Goal: Task Accomplishment & Management: Use online tool/utility

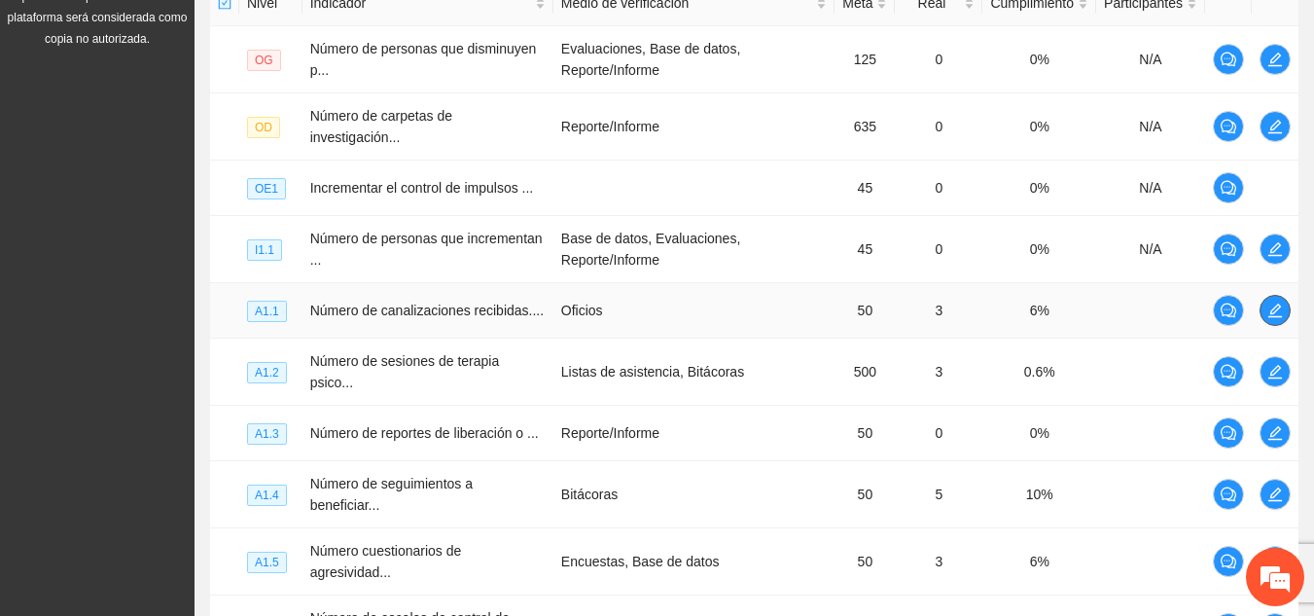
click at [1278, 303] on icon "edit" at bounding box center [1276, 311] width 16 height 16
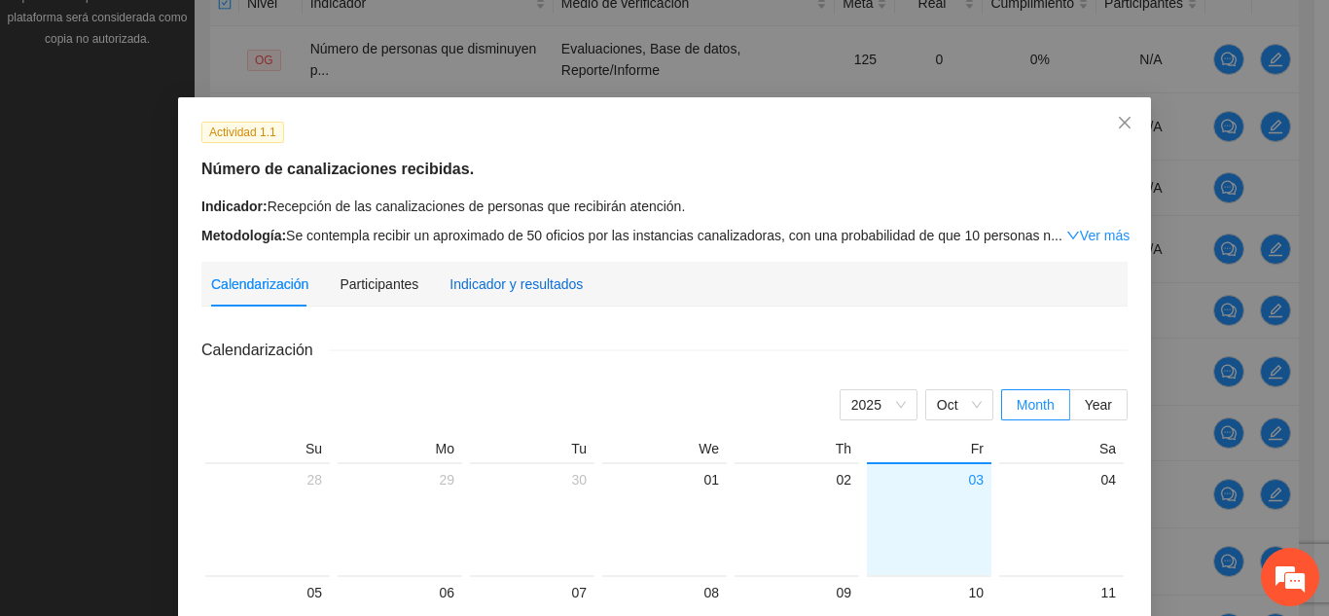
click at [531, 277] on div "Indicador y resultados" at bounding box center [515, 283] width 133 height 21
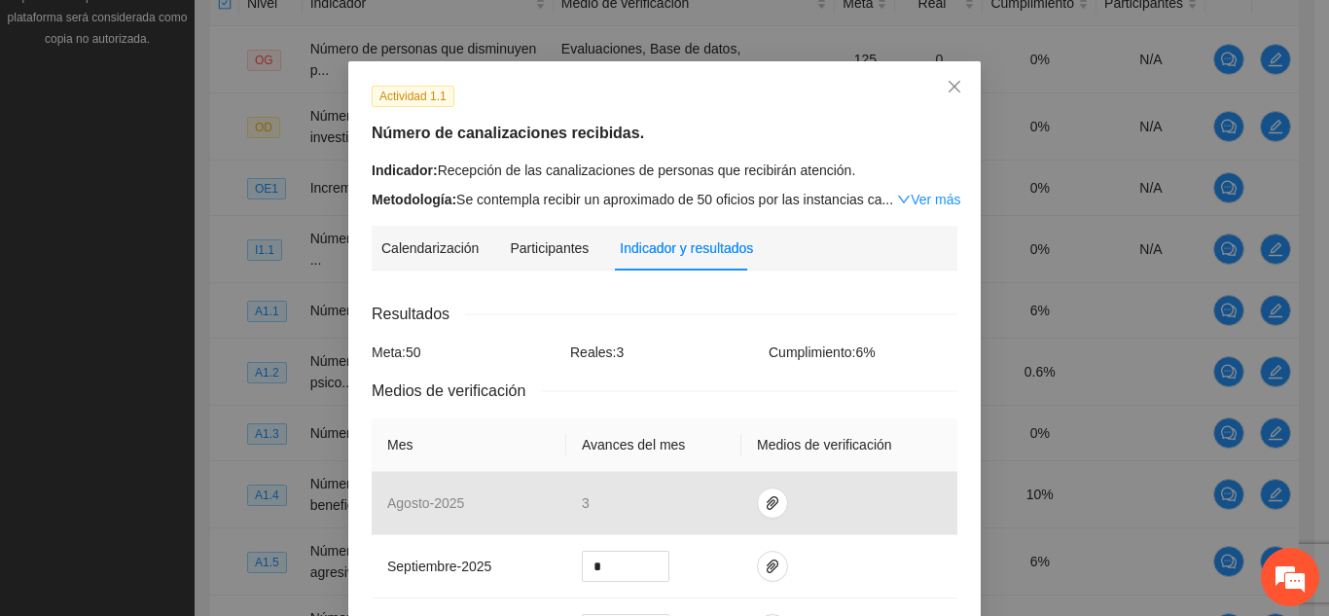
scroll to position [39, 0]
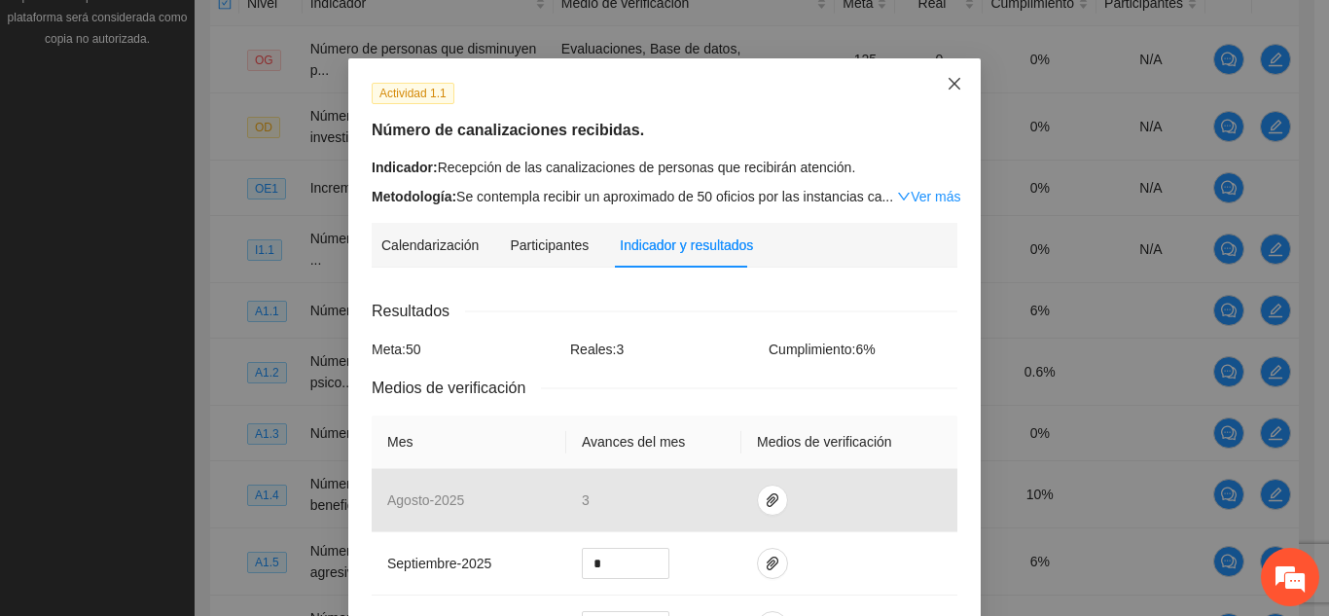
click at [947, 85] on icon "close" at bounding box center [955, 84] width 16 height 16
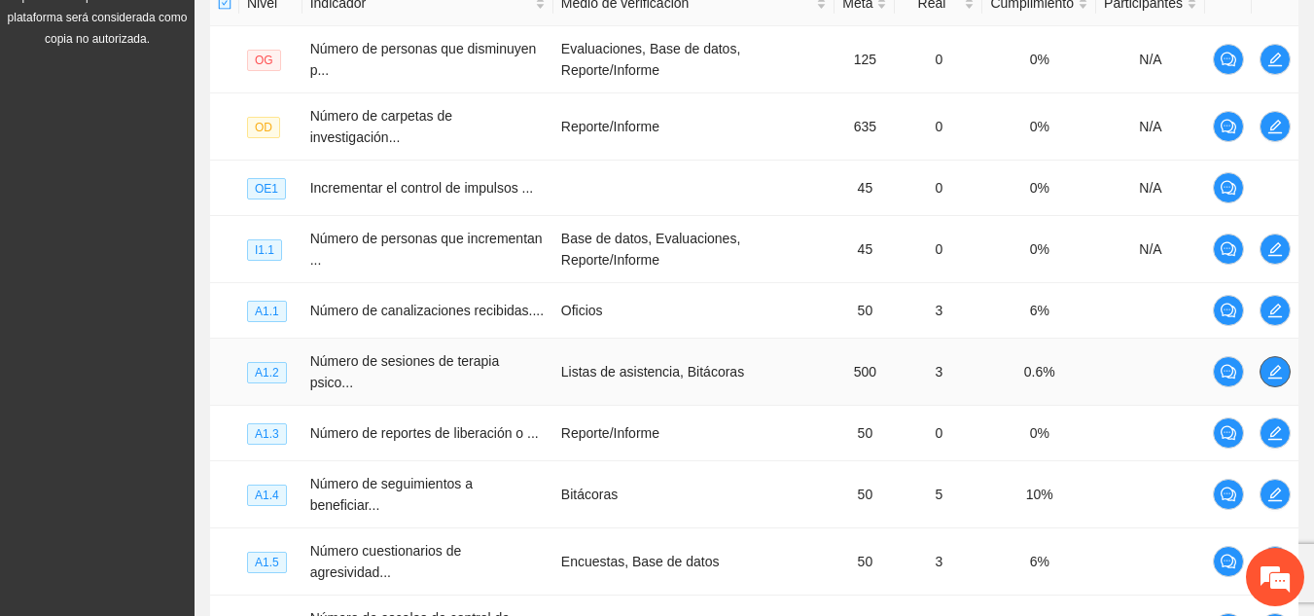
click at [1279, 364] on icon "edit" at bounding box center [1276, 372] width 16 height 16
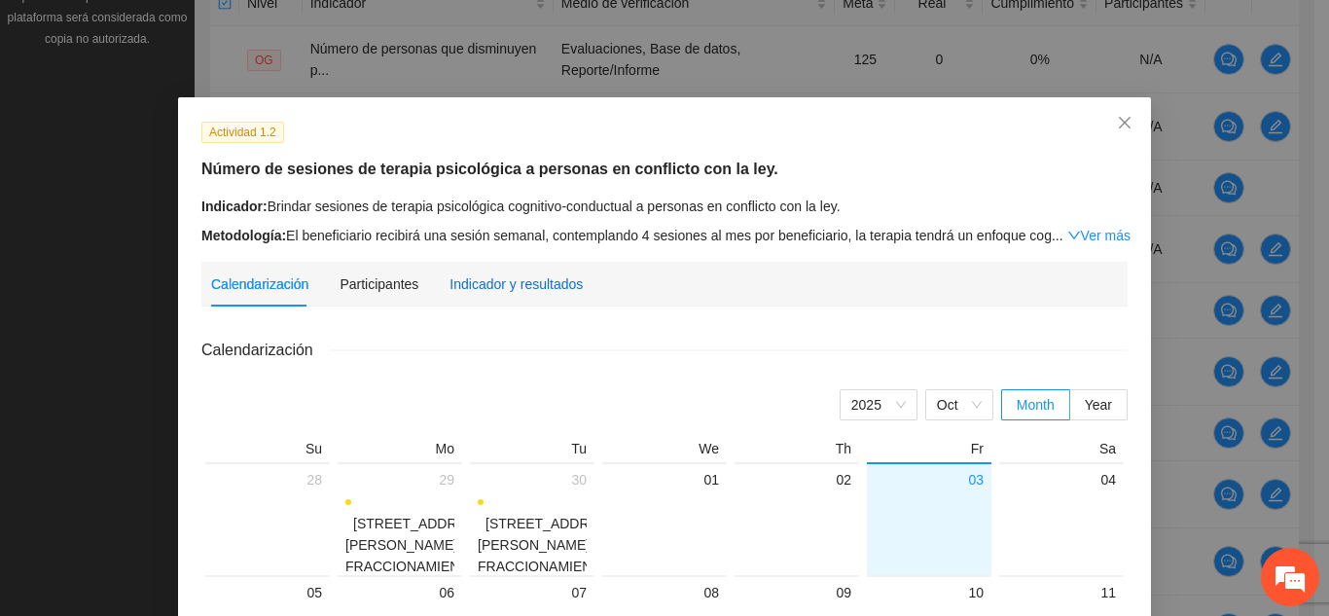
click at [536, 282] on div "Indicador y resultados" at bounding box center [515, 283] width 133 height 21
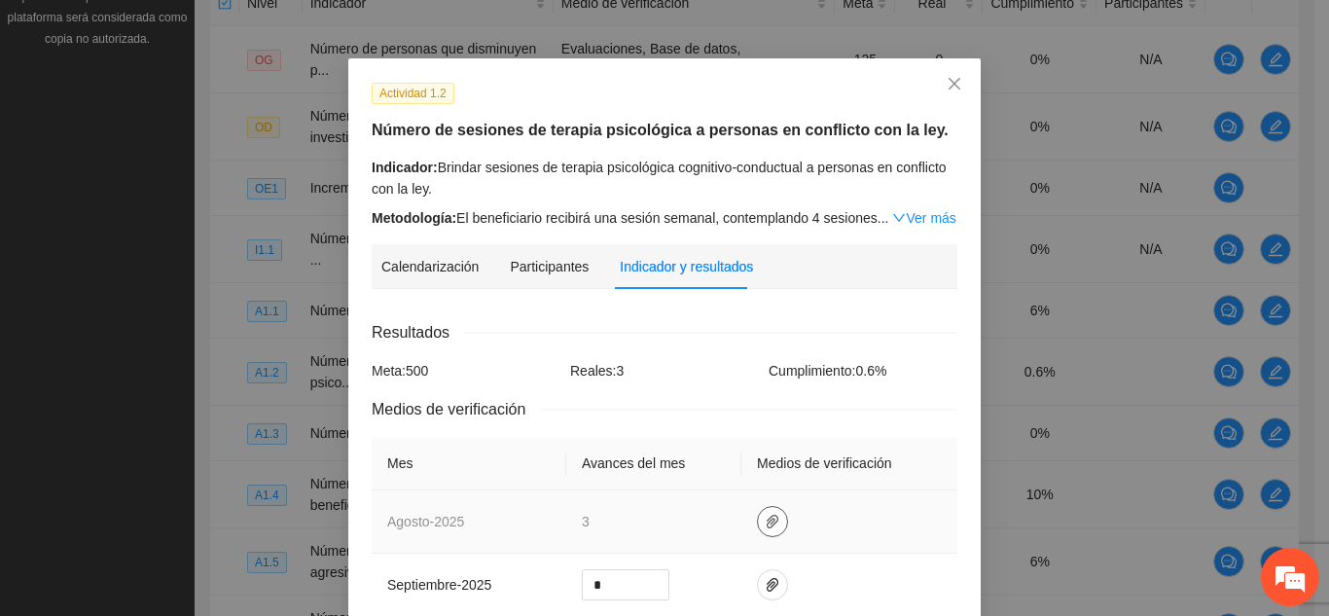
click at [765, 518] on icon "paper-clip" at bounding box center [773, 522] width 16 height 16
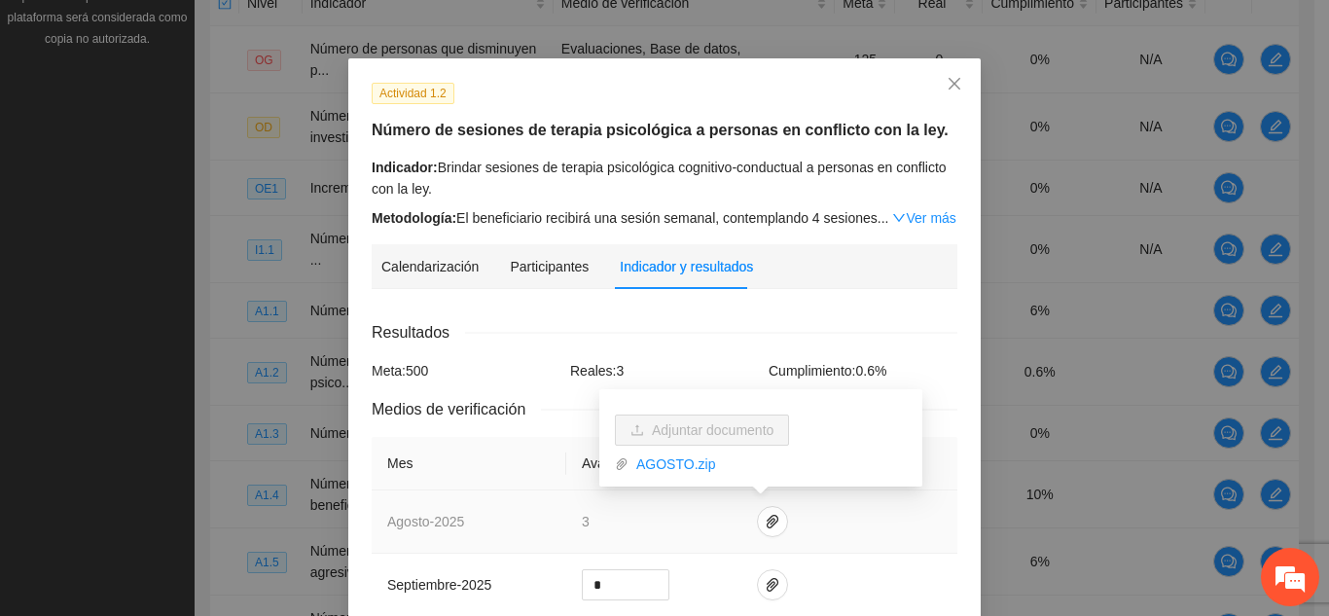
click at [821, 530] on td at bounding box center [849, 521] width 216 height 63
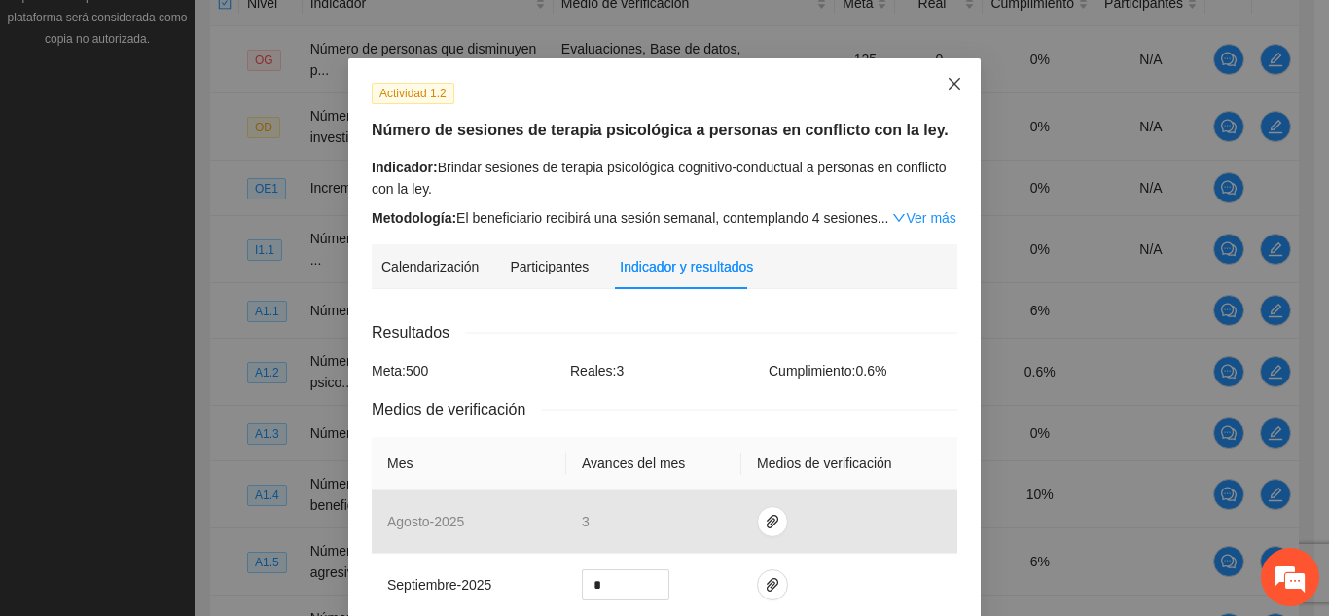
click at [947, 90] on icon "close" at bounding box center [955, 84] width 16 height 16
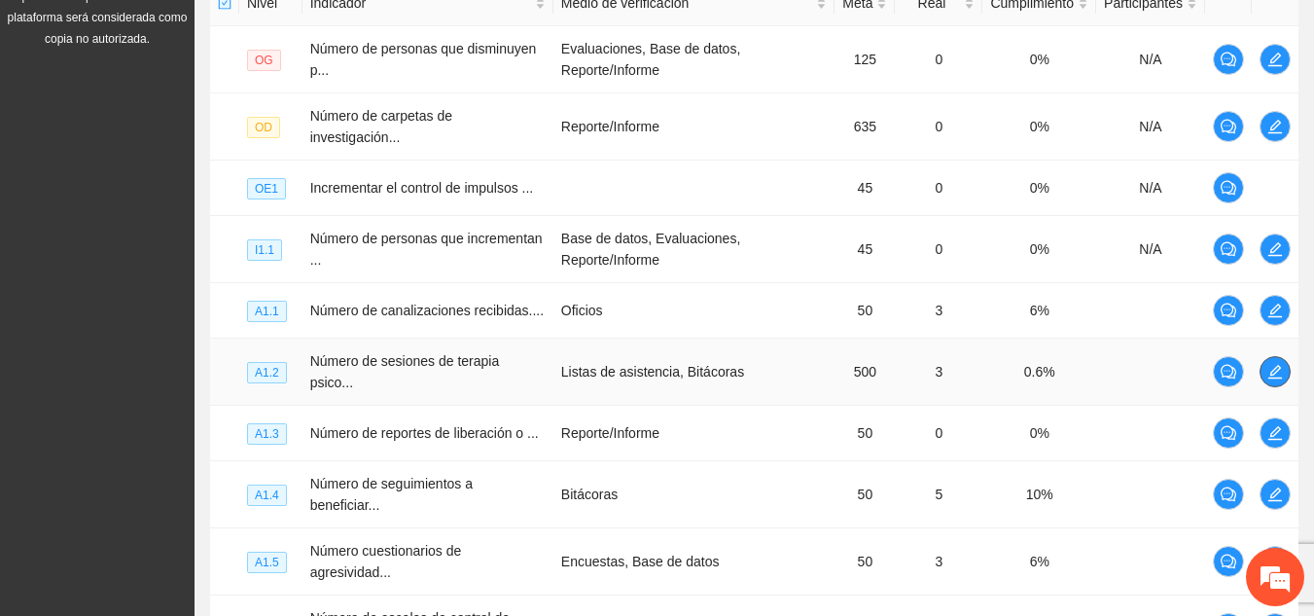
click at [1281, 364] on icon "edit" at bounding box center [1276, 372] width 16 height 16
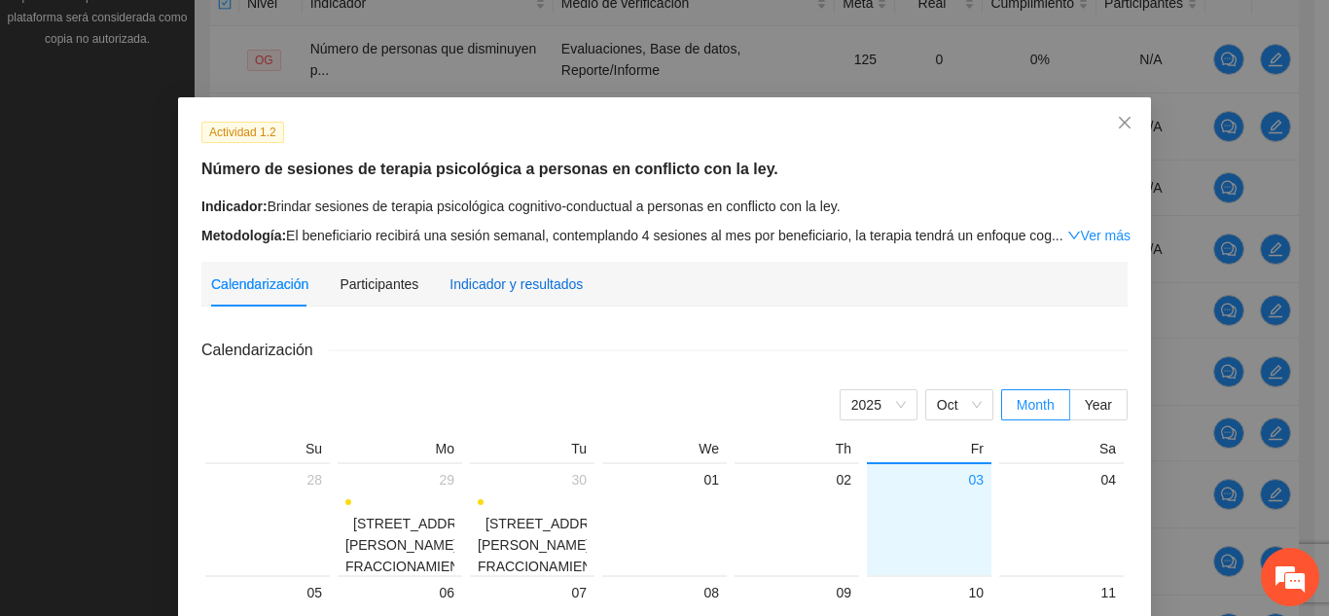
click at [538, 282] on div "Indicador y resultados" at bounding box center [515, 283] width 133 height 21
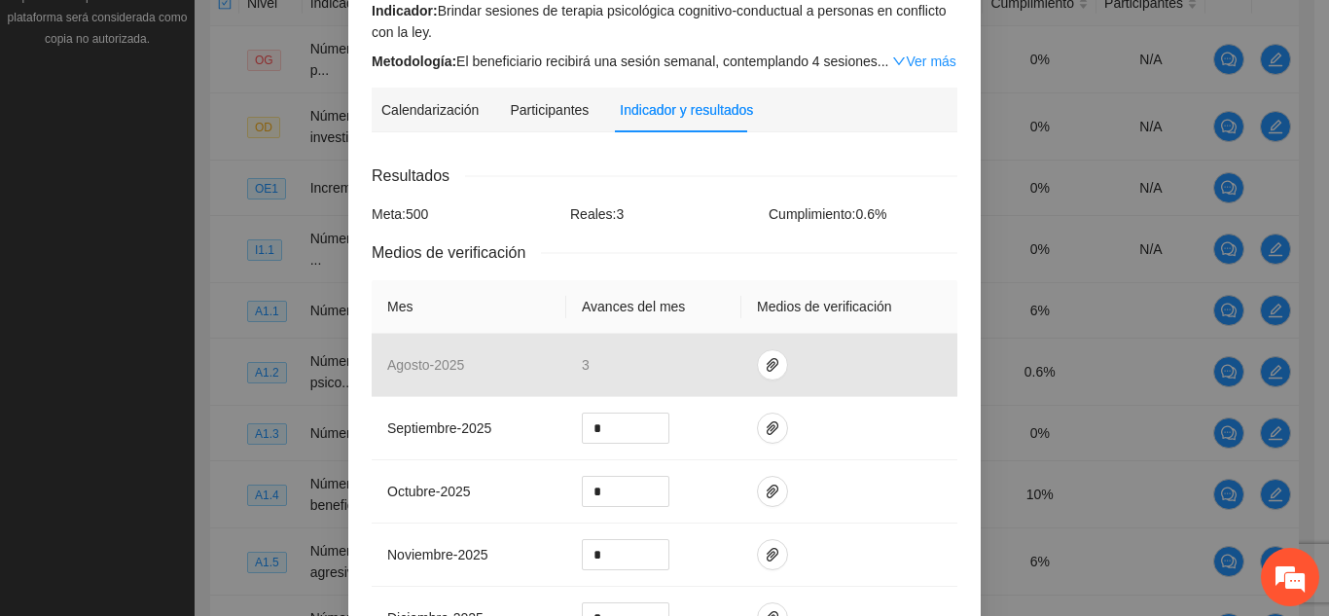
scroll to position [233, 0]
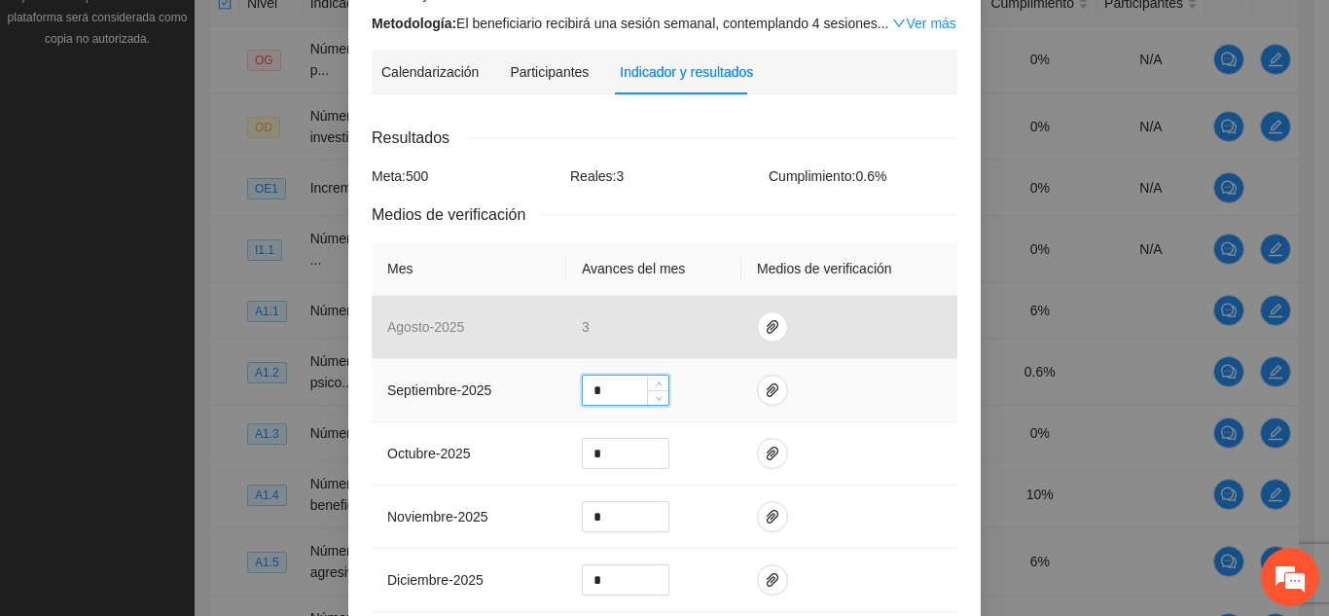
click at [624, 384] on input "*" at bounding box center [626, 390] width 86 height 29
type input "**"
click at [766, 392] on icon "paper-clip" at bounding box center [773, 390] width 16 height 16
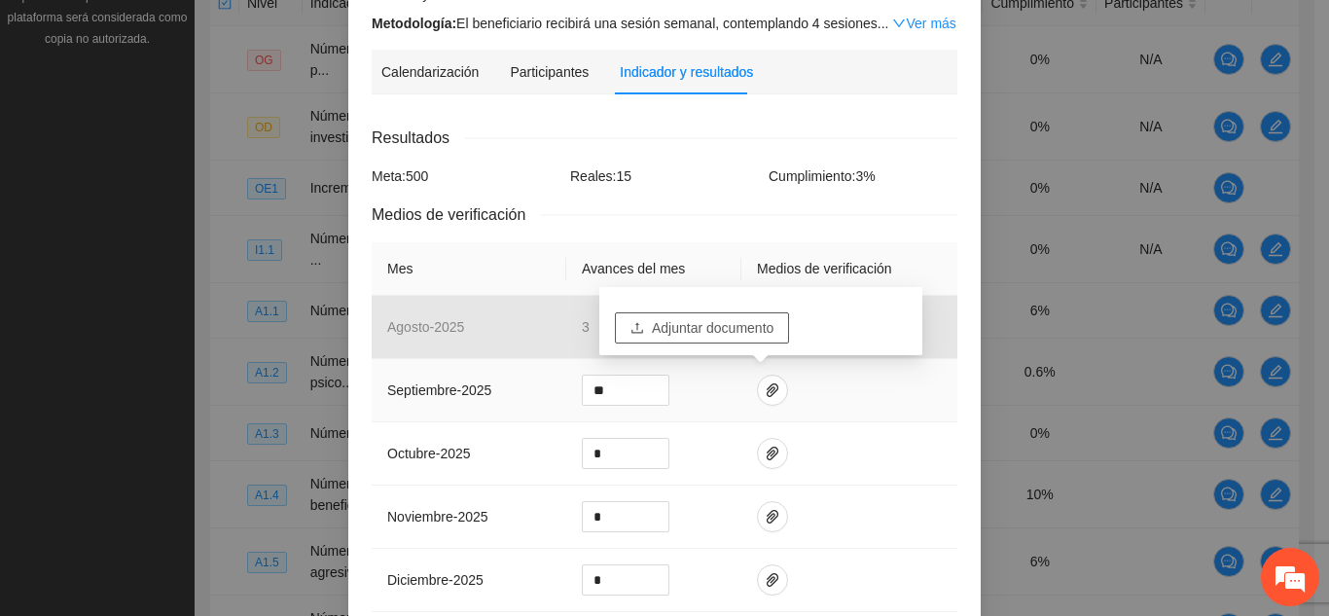
click at [742, 326] on span "Adjuntar documento" at bounding box center [713, 327] width 122 height 21
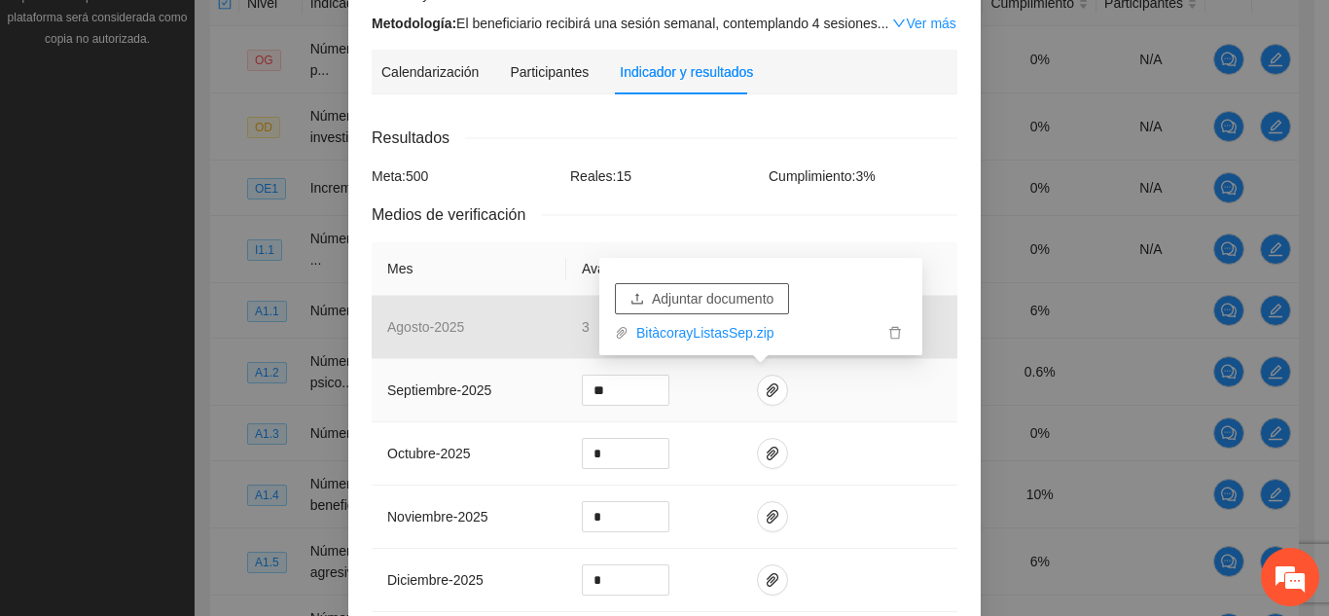
click at [716, 290] on span "Adjuntar documento" at bounding box center [713, 298] width 122 height 21
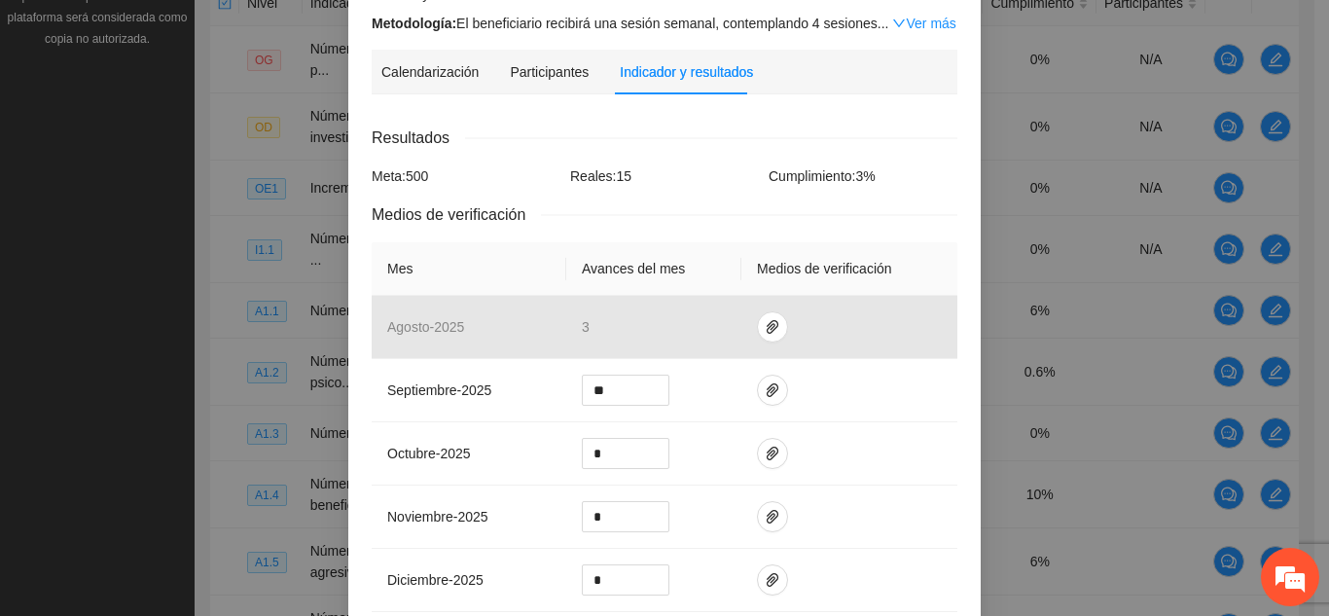
click at [765, 393] on icon "paper-clip" at bounding box center [773, 390] width 16 height 16
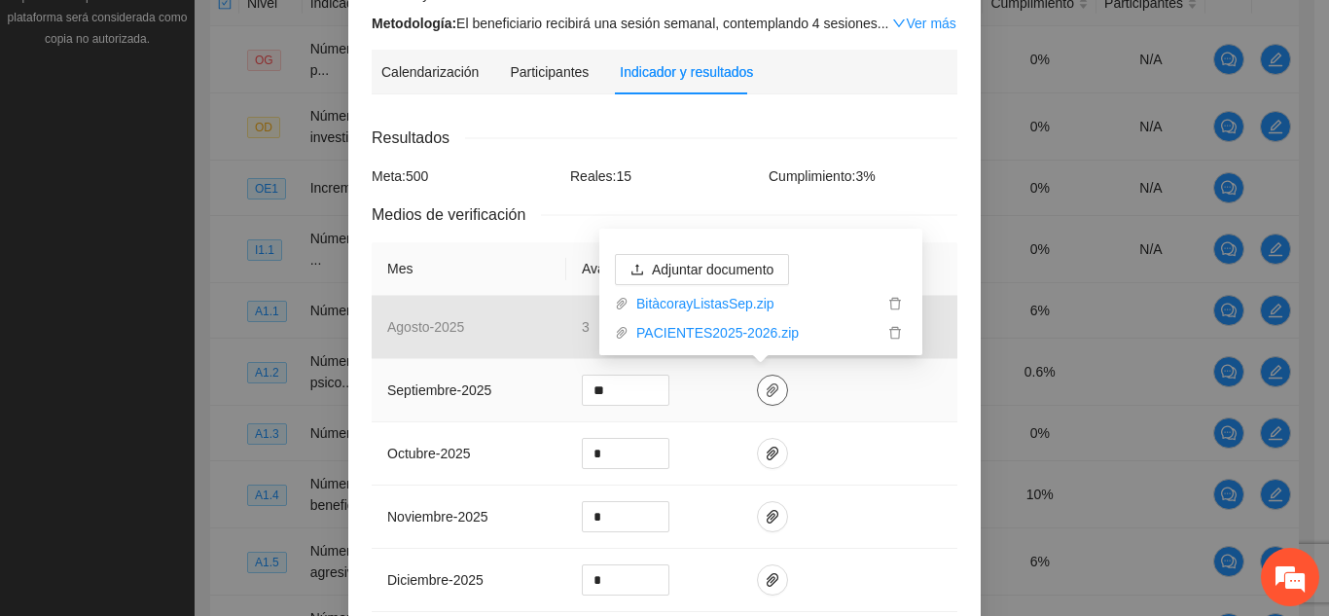
click at [765, 393] on icon "paper-clip" at bounding box center [773, 390] width 16 height 16
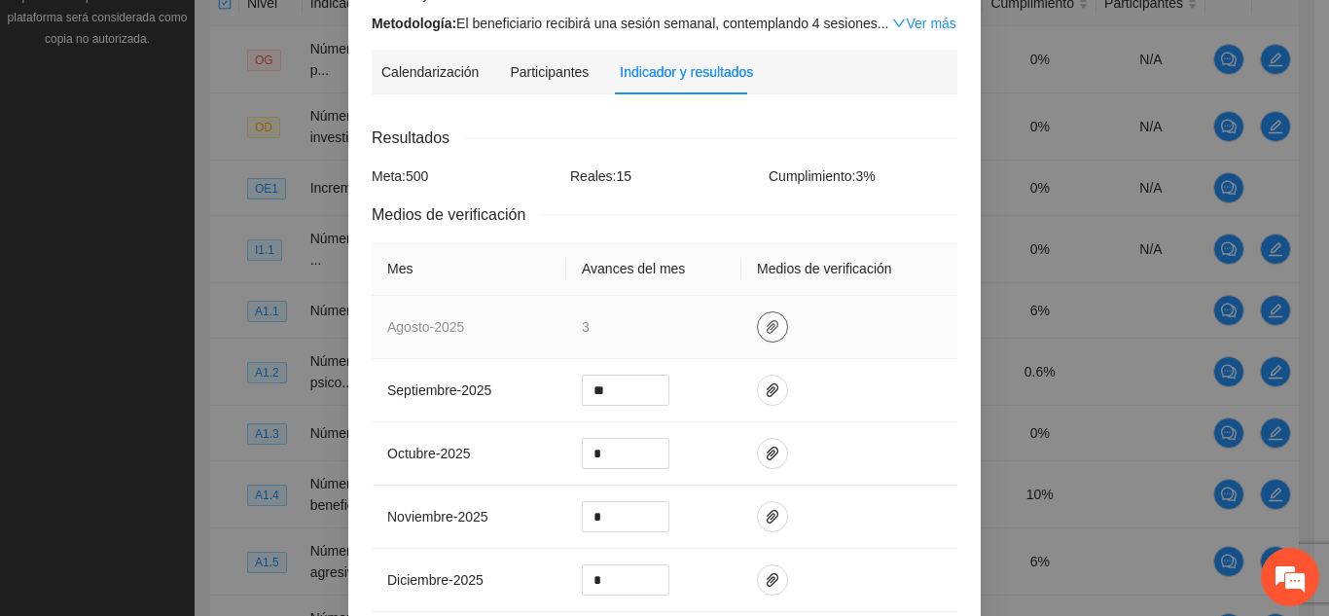
click at [767, 327] on icon "paper-clip" at bounding box center [773, 327] width 12 height 14
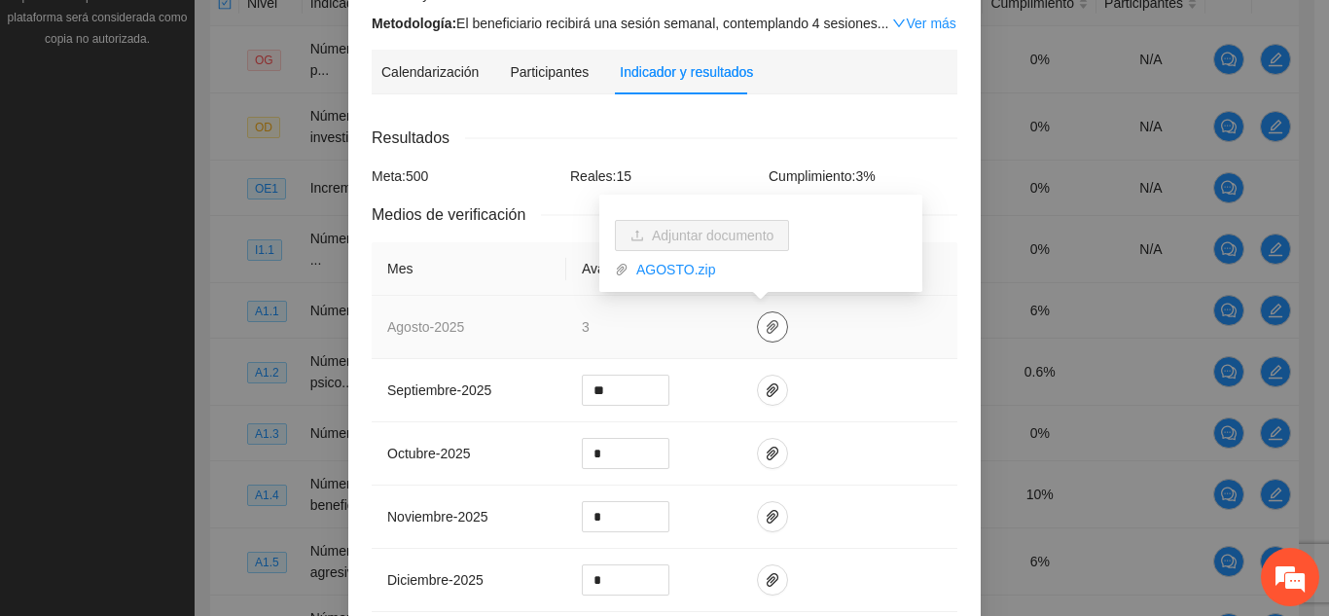
click at [767, 327] on icon "paper-clip" at bounding box center [773, 327] width 12 height 14
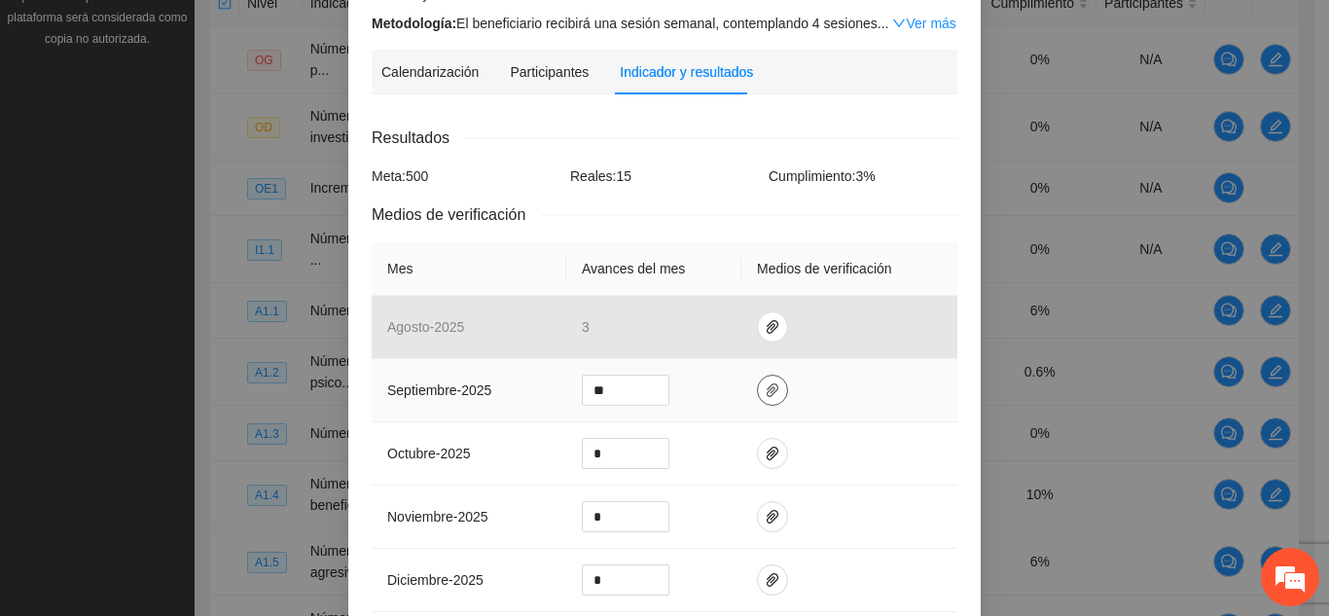
click at [765, 390] on icon "paper-clip" at bounding box center [773, 390] width 16 height 16
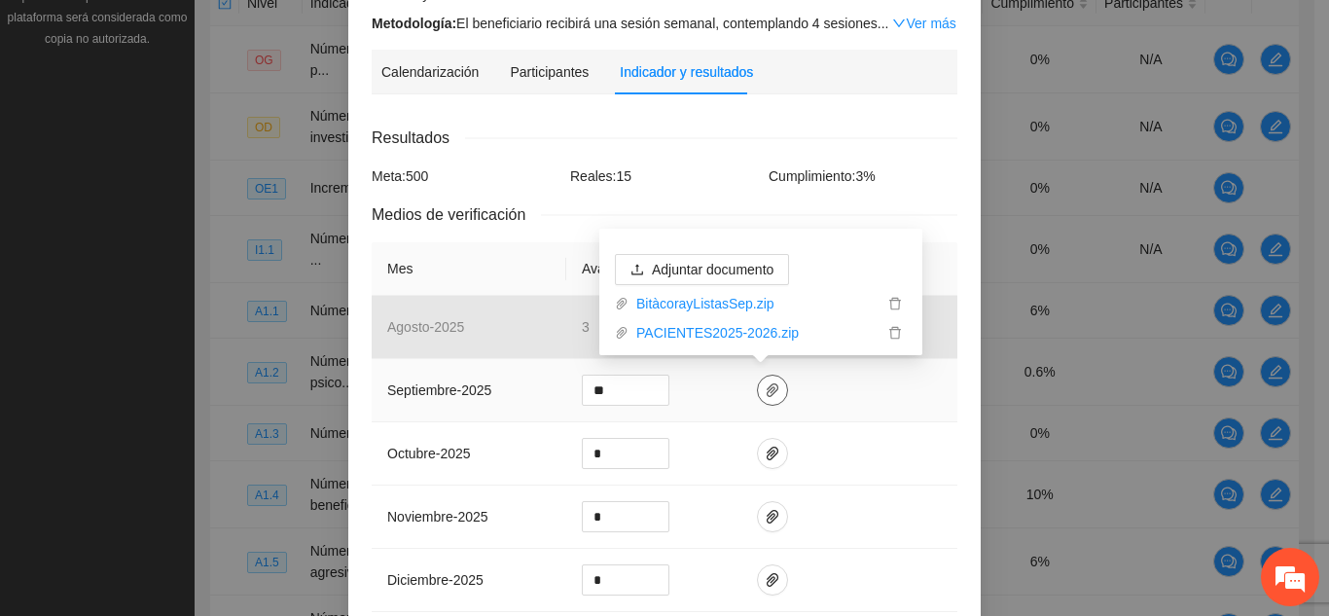
click at [765, 390] on icon "paper-clip" at bounding box center [773, 390] width 16 height 16
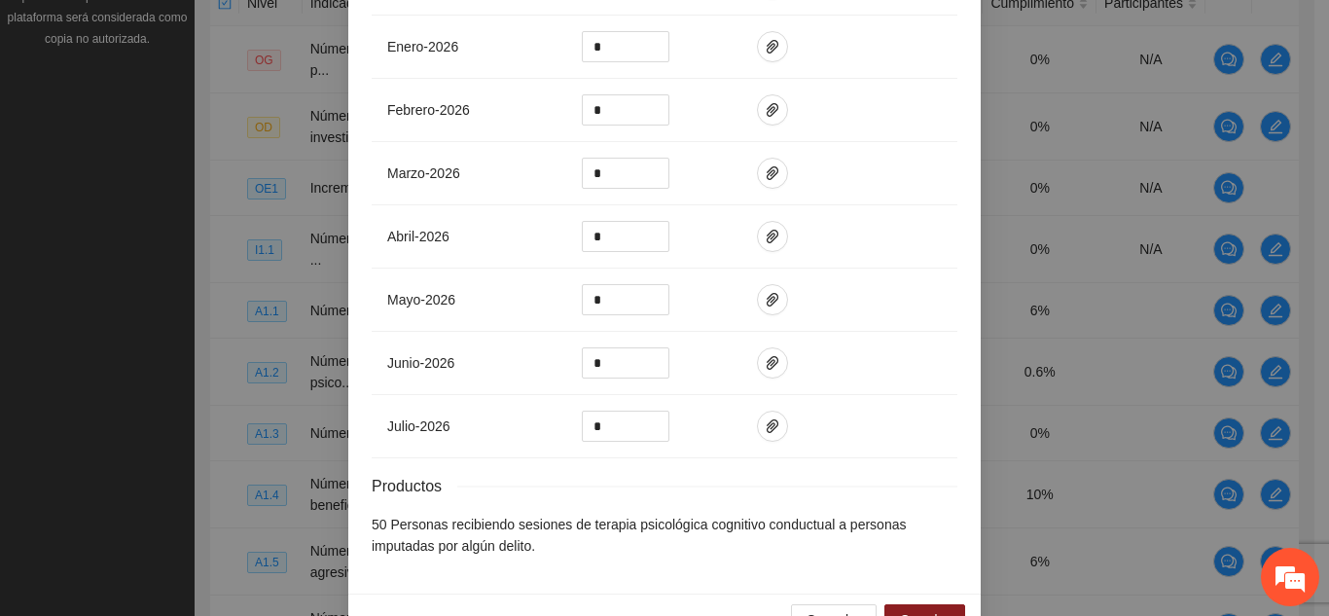
scroll to position [881, 0]
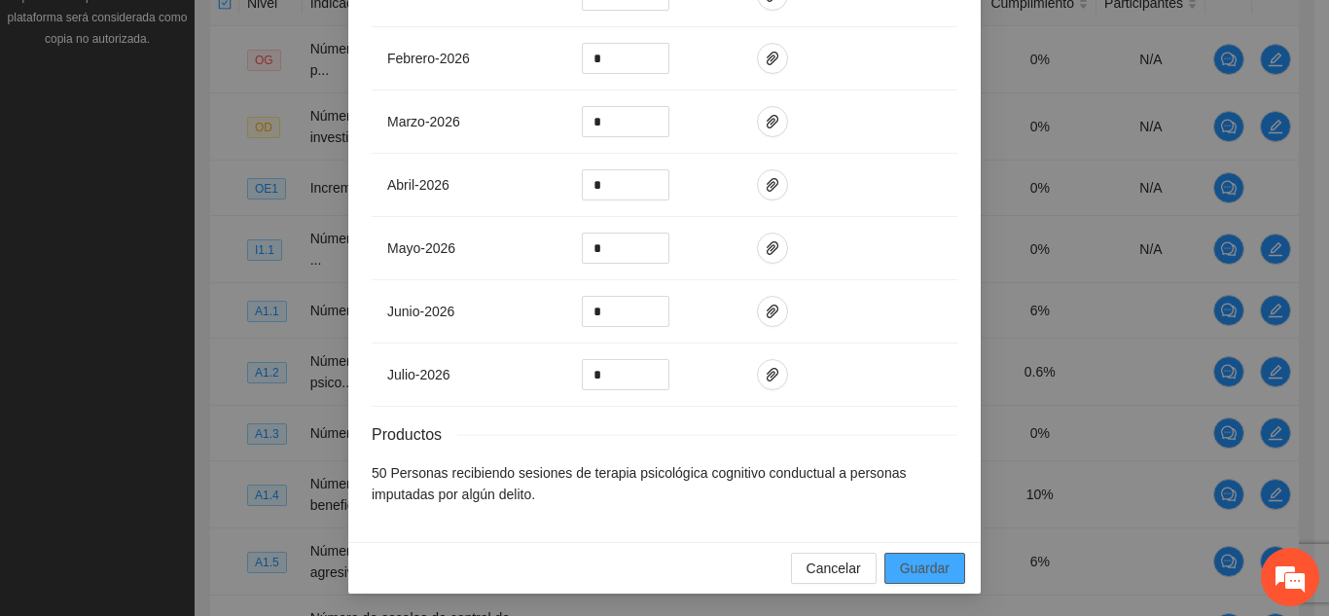
click at [921, 564] on span "Guardar" at bounding box center [925, 567] width 50 height 21
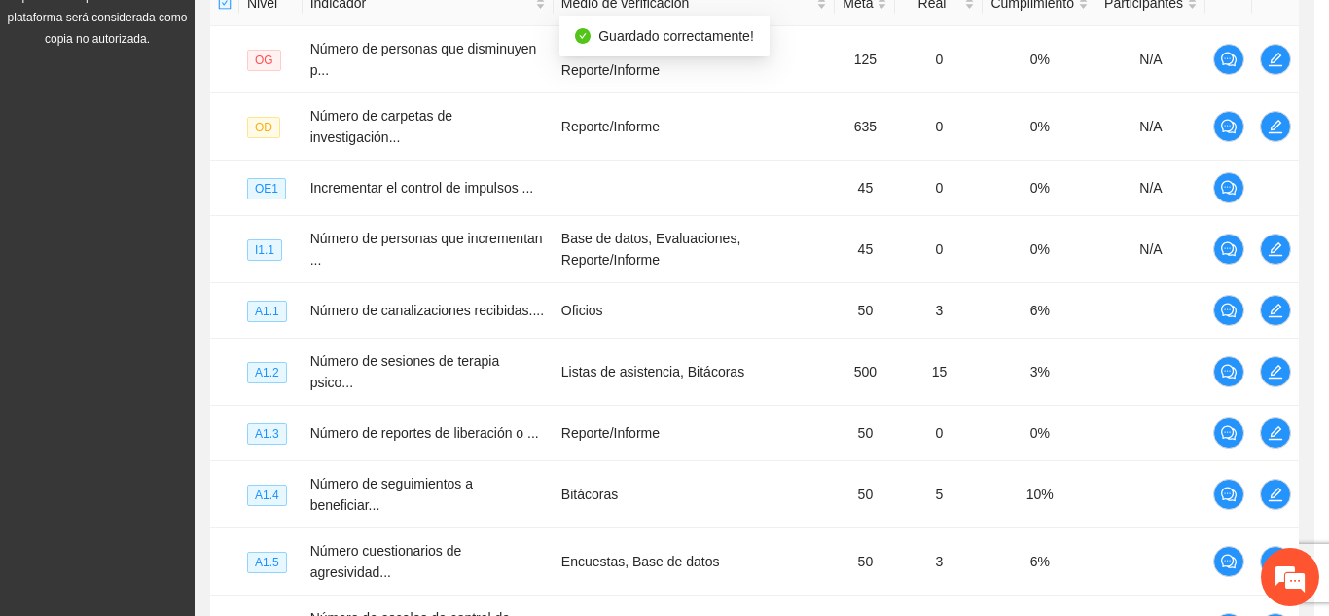
scroll to position [784, 0]
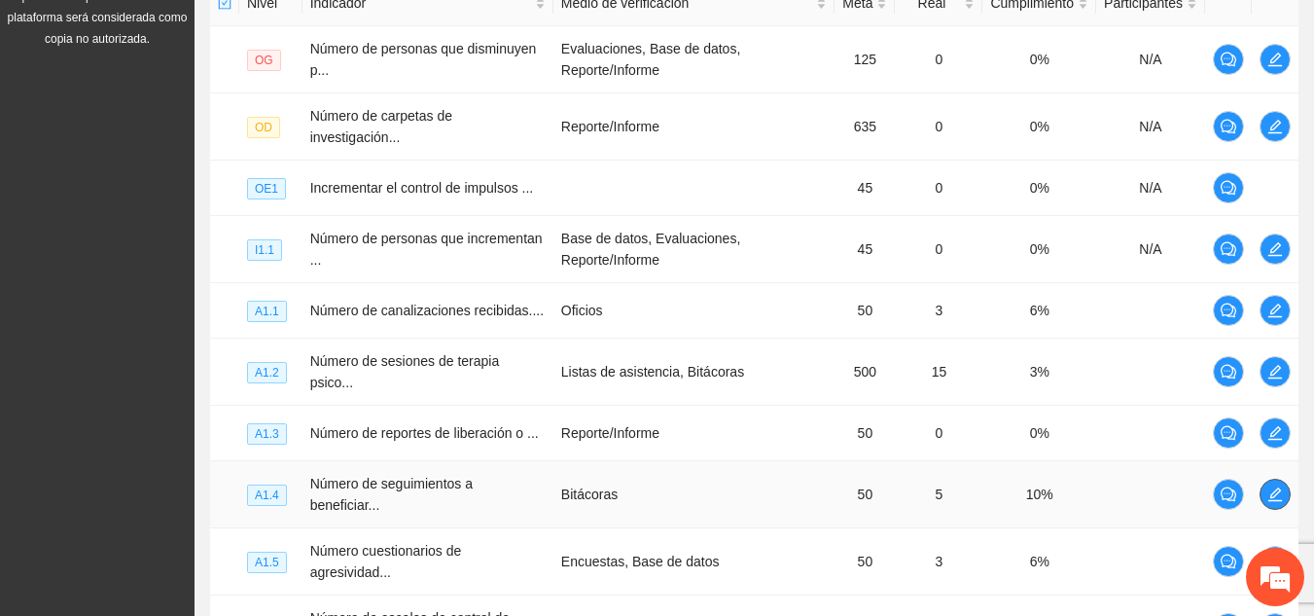
click at [1280, 487] on icon "edit" at bounding box center [1276, 494] width 14 height 14
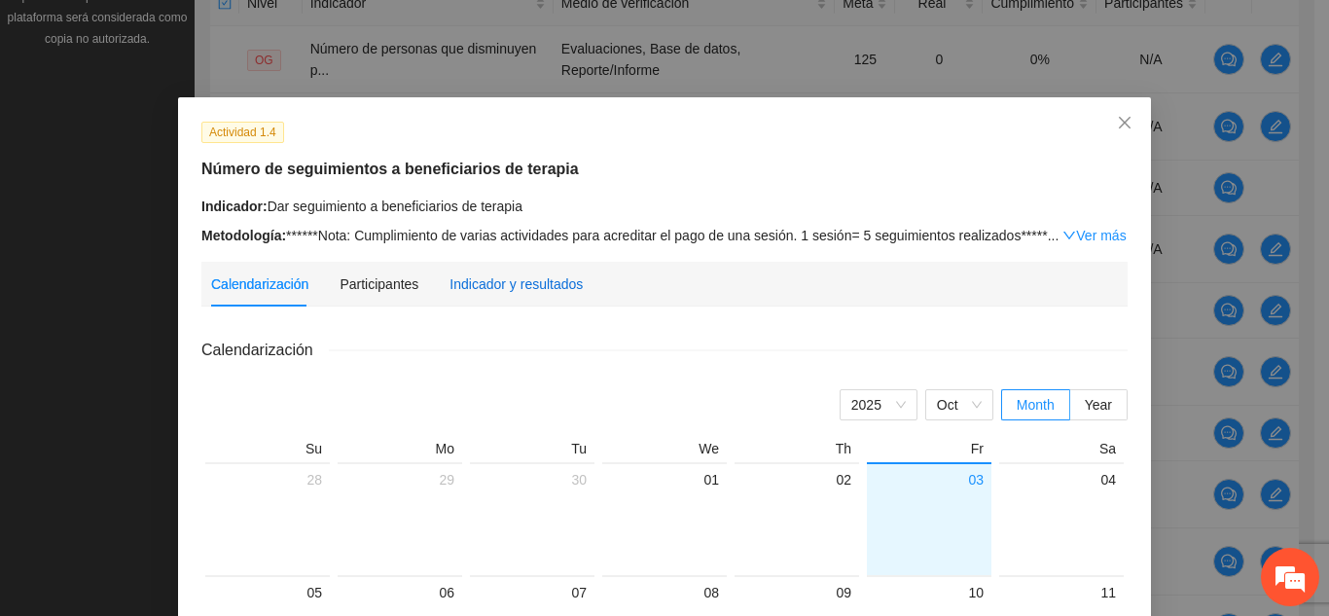
click at [555, 286] on div "Indicador y resultados" at bounding box center [515, 283] width 133 height 21
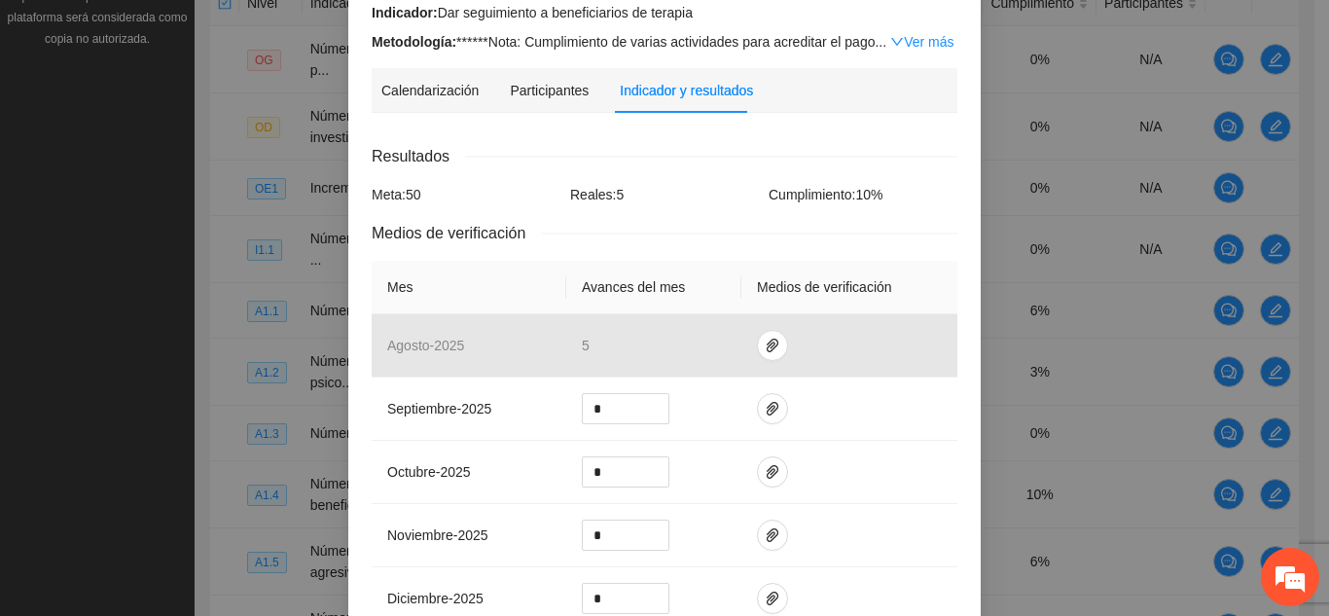
scroll to position [233, 0]
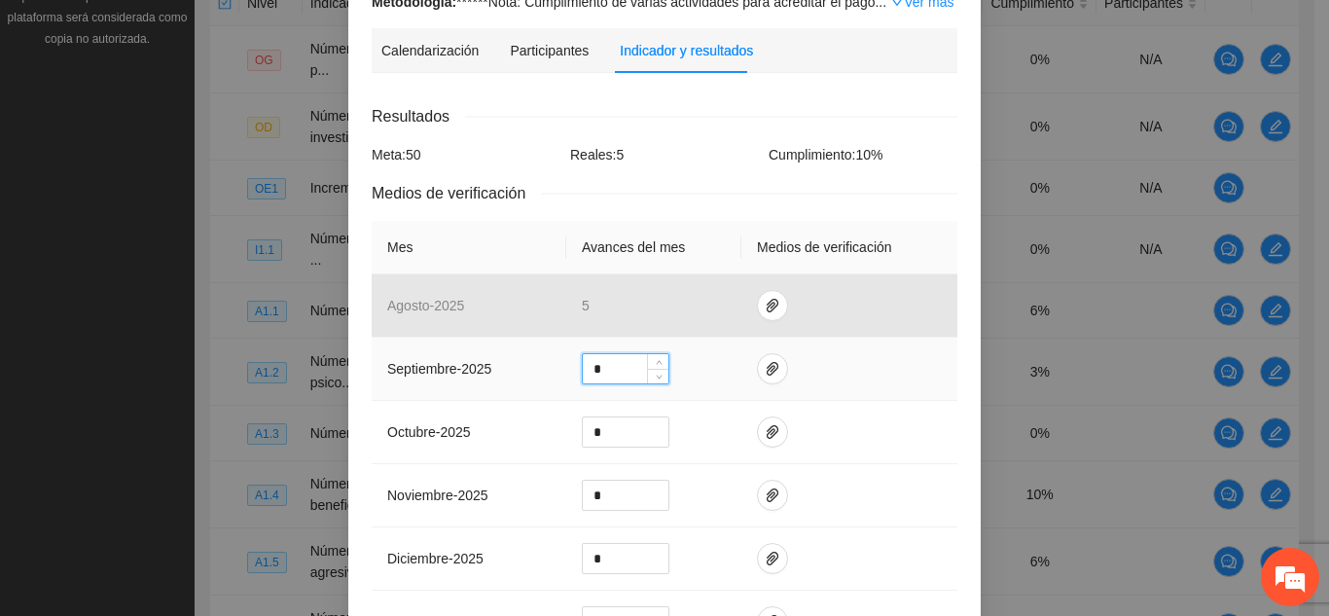
click at [612, 375] on input "*" at bounding box center [626, 368] width 86 height 29
type input "*"
click at [767, 364] on icon "paper-clip" at bounding box center [773, 369] width 12 height 14
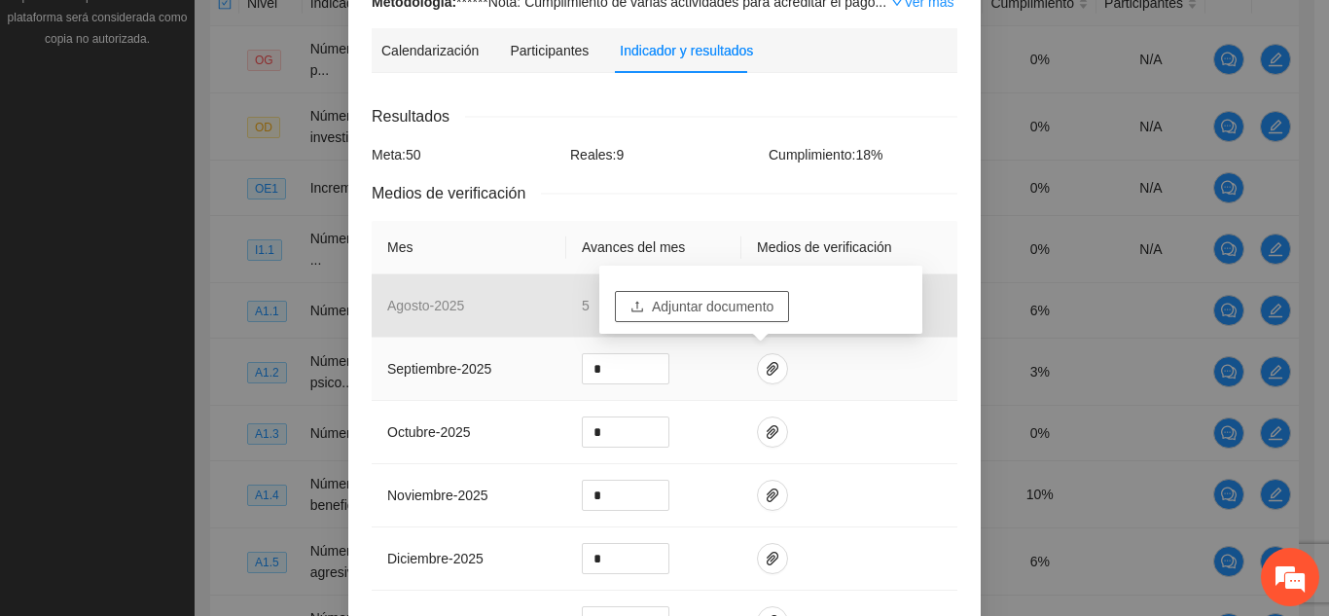
click at [742, 304] on span "Adjuntar documento" at bounding box center [713, 306] width 122 height 21
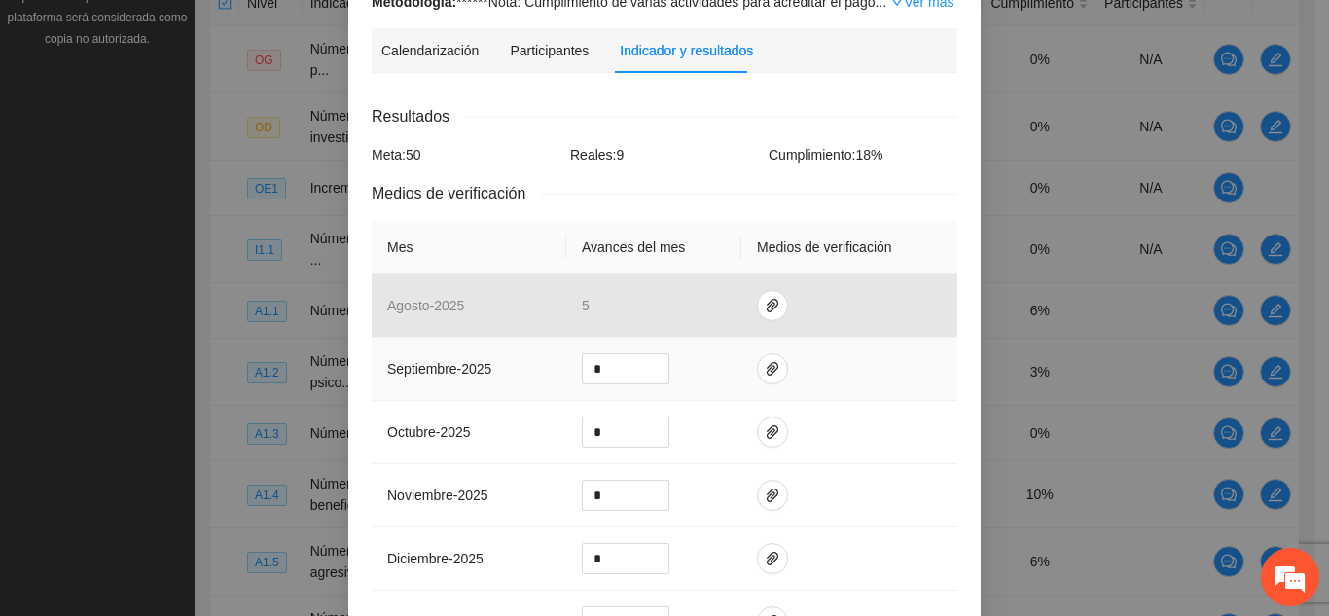
click at [878, 380] on td at bounding box center [849, 369] width 216 height 63
click at [767, 371] on icon "paper-clip" at bounding box center [773, 369] width 12 height 14
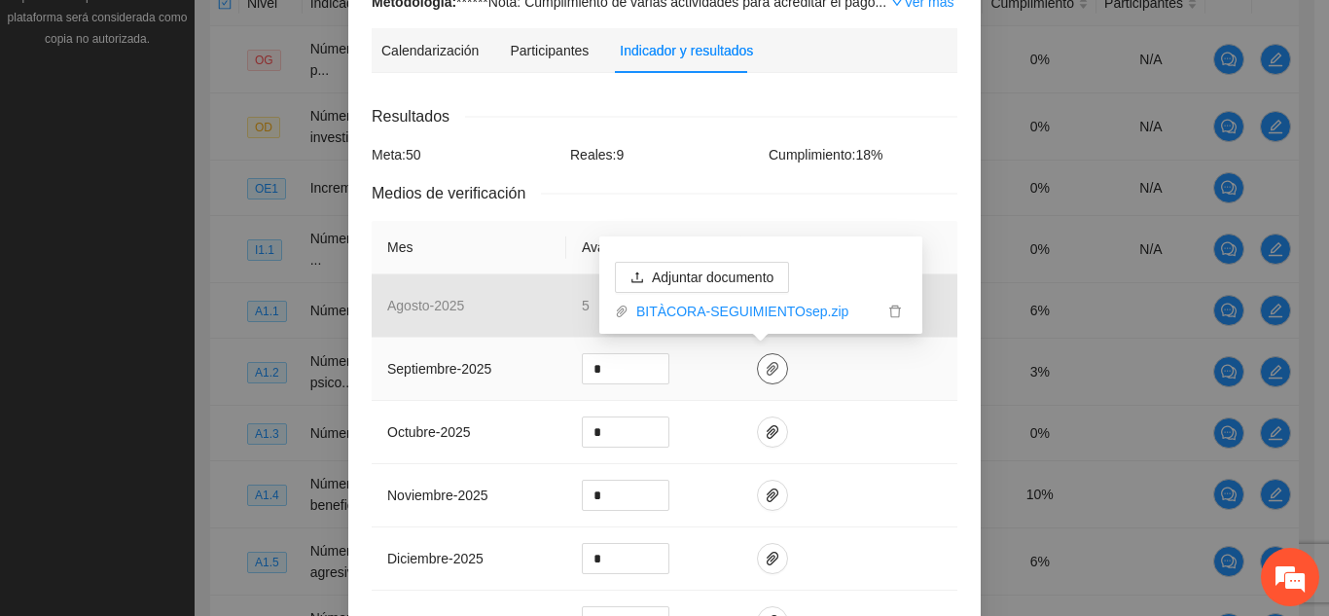
click at [767, 371] on icon "paper-clip" at bounding box center [773, 369] width 12 height 14
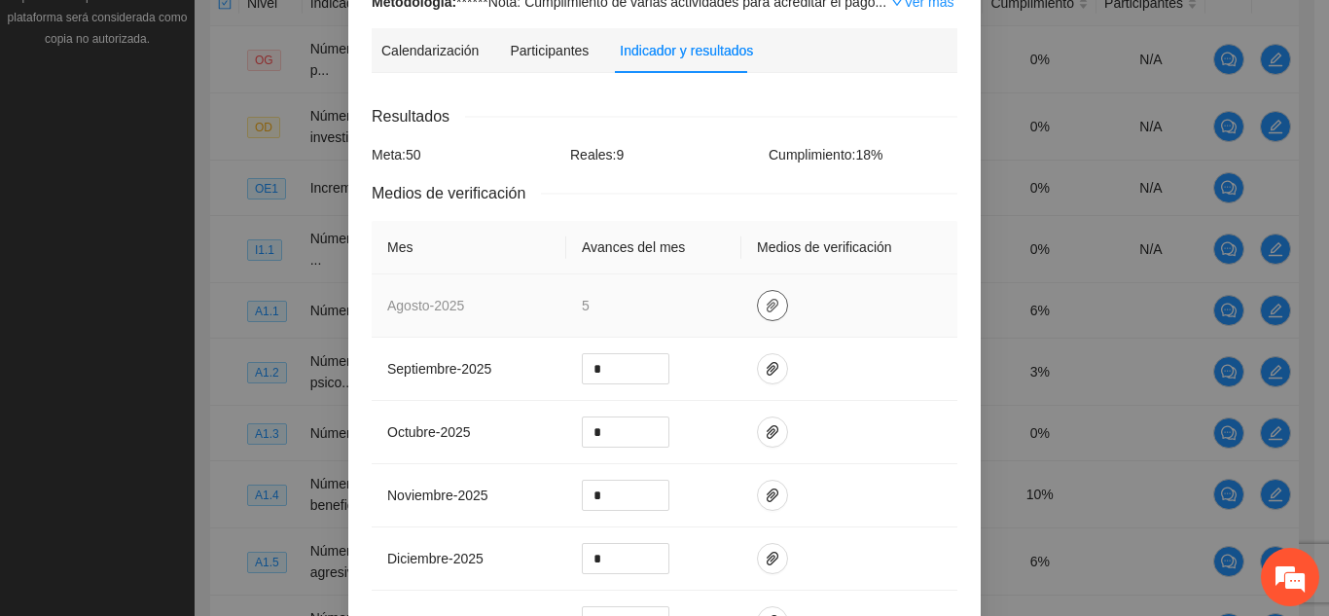
click at [765, 308] on icon "paper-clip" at bounding box center [773, 306] width 16 height 16
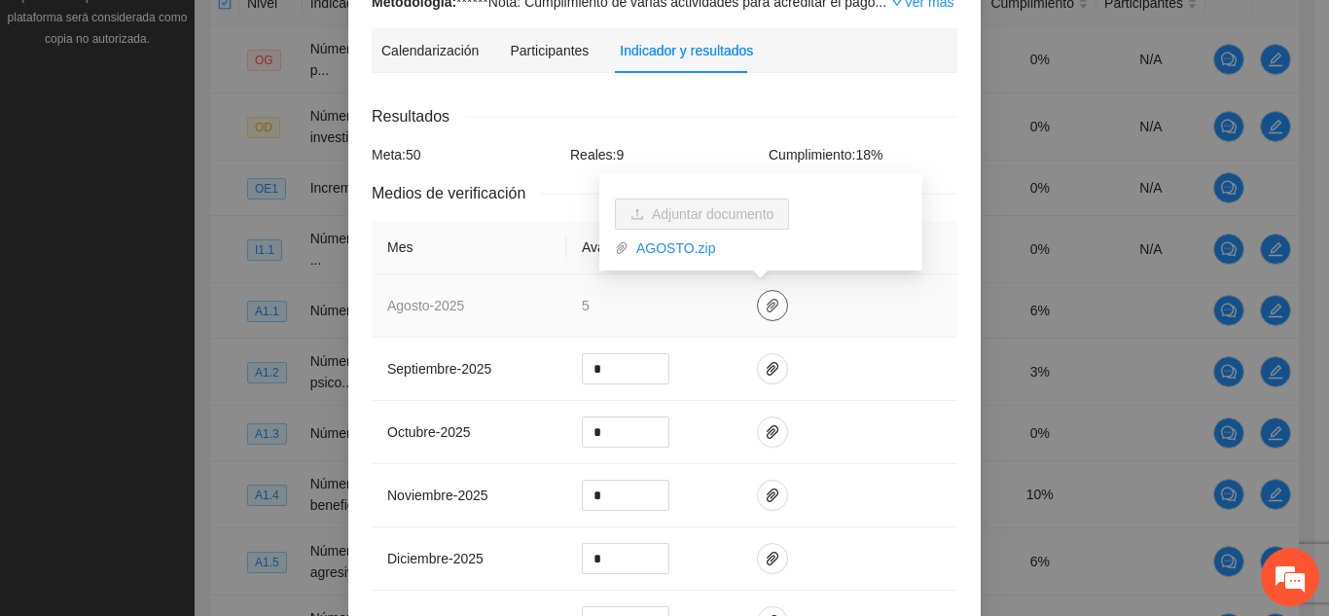
click at [765, 308] on icon "paper-clip" at bounding box center [773, 306] width 16 height 16
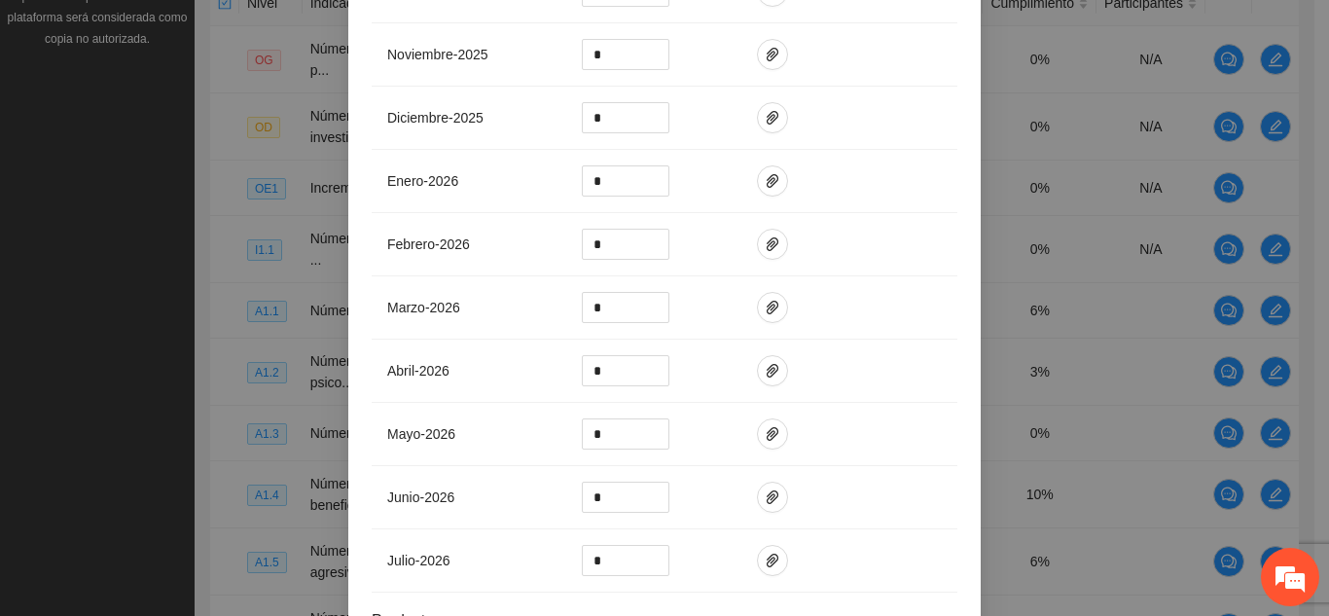
scroll to position [839, 0]
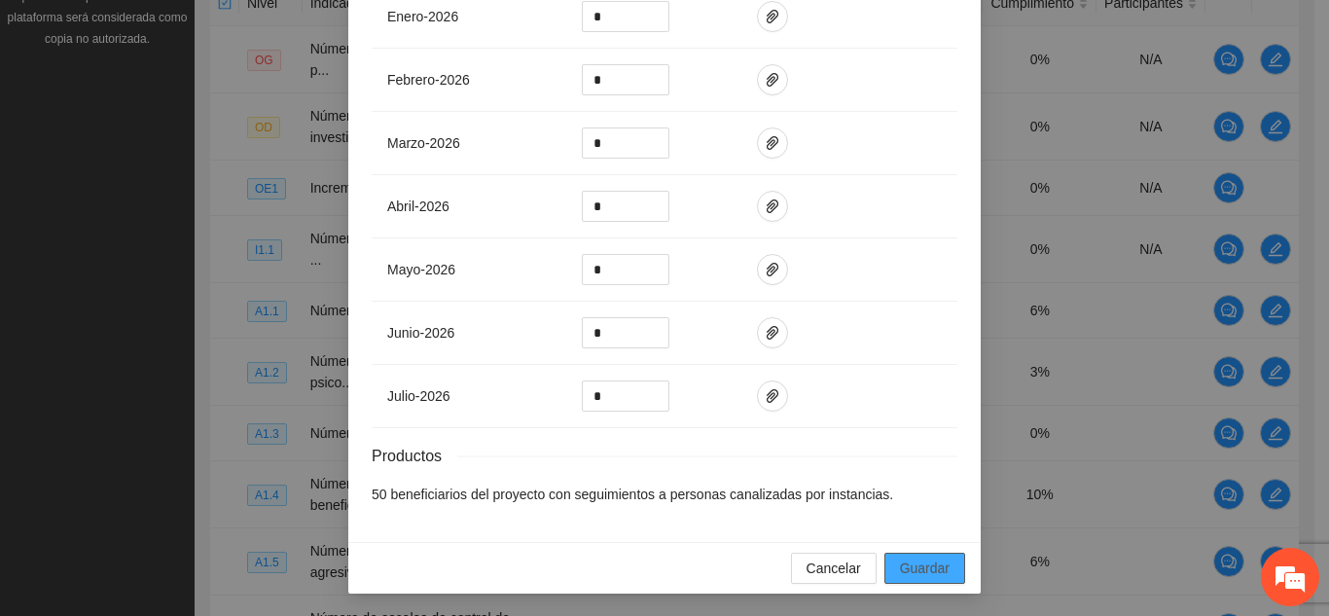
click at [939, 563] on span "Guardar" at bounding box center [925, 567] width 50 height 21
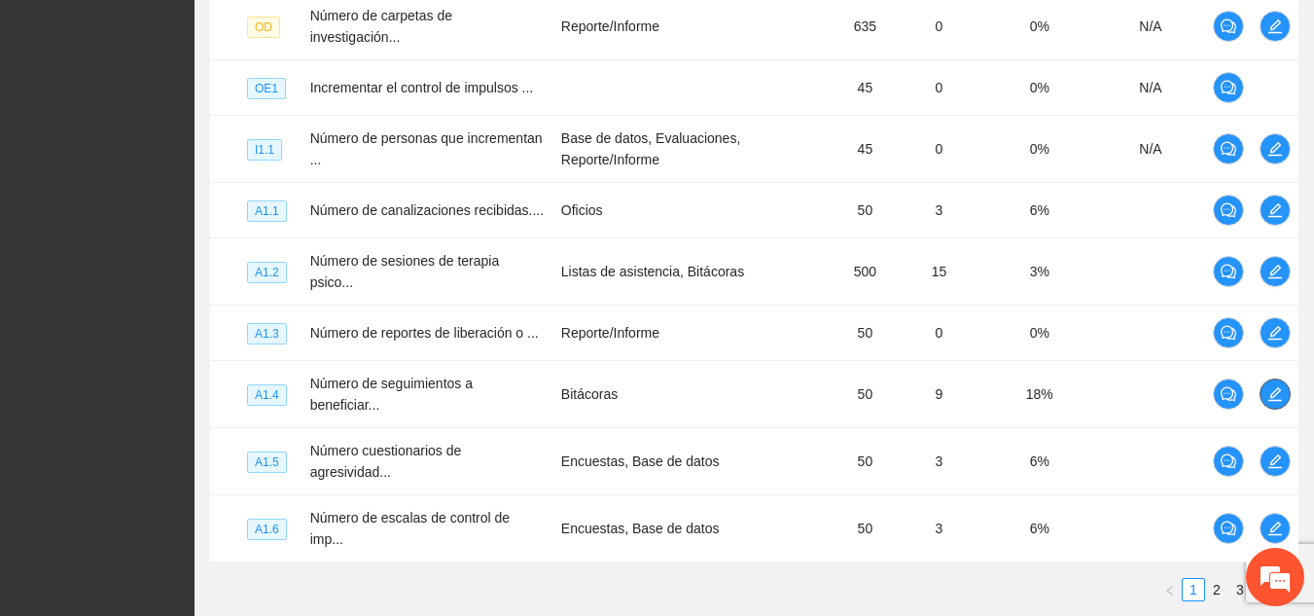
scroll to position [623, 0]
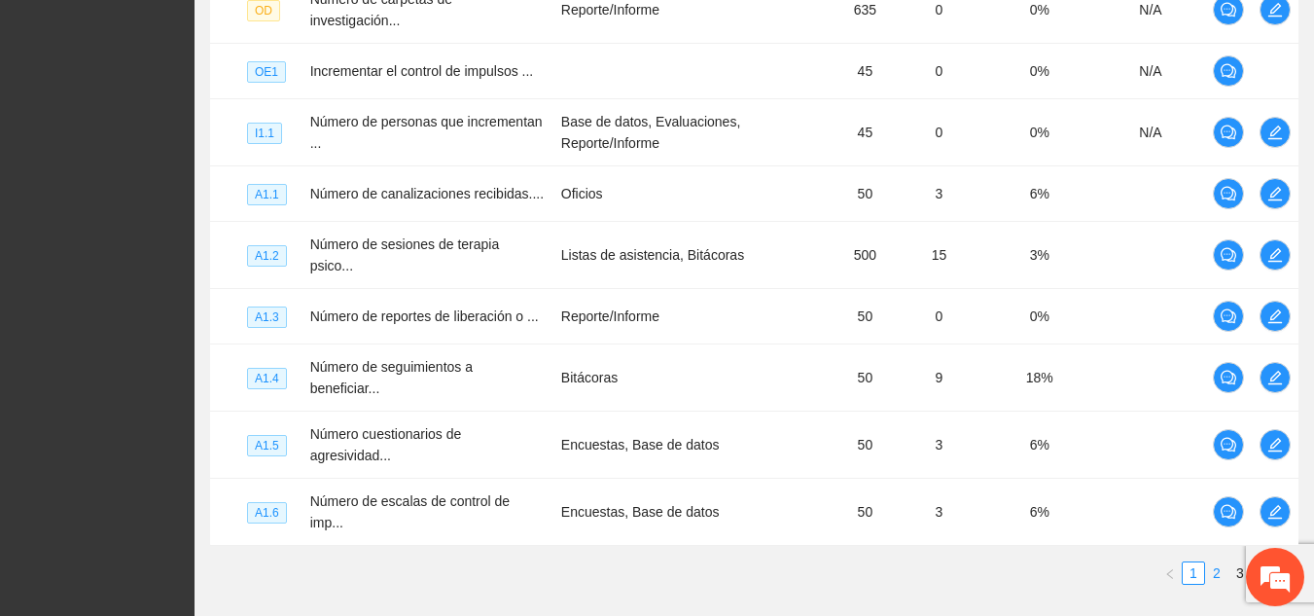
click at [1216, 562] on link "2" at bounding box center [1216, 572] width 21 height 21
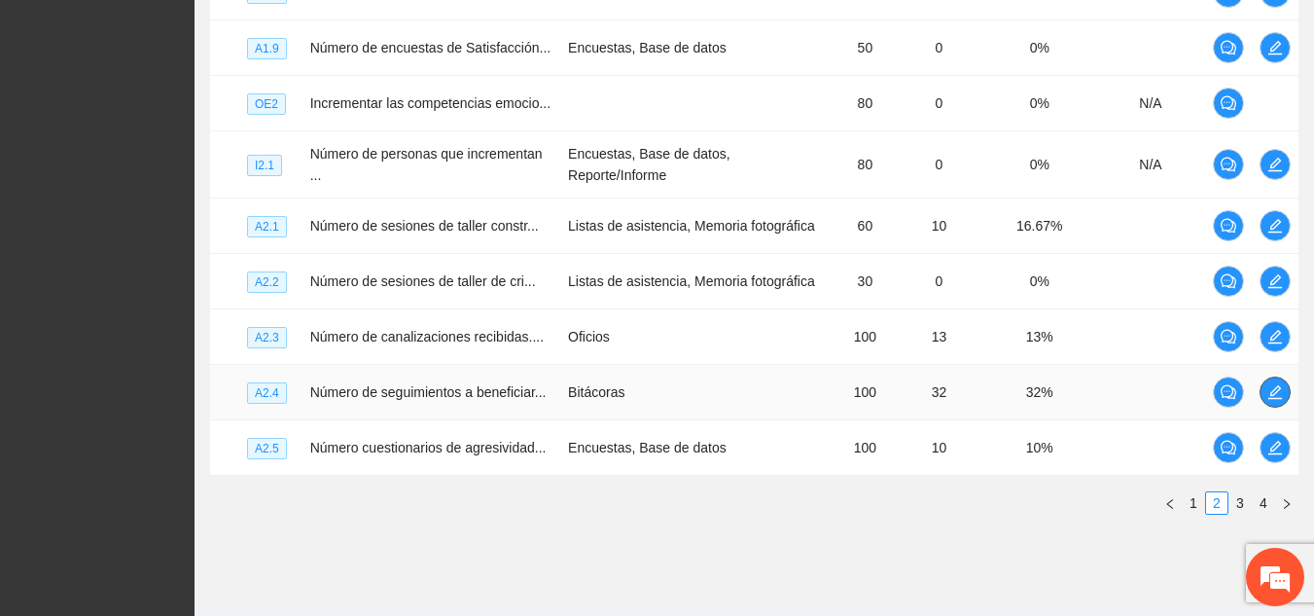
click at [1272, 389] on icon "edit" at bounding box center [1276, 392] width 16 height 16
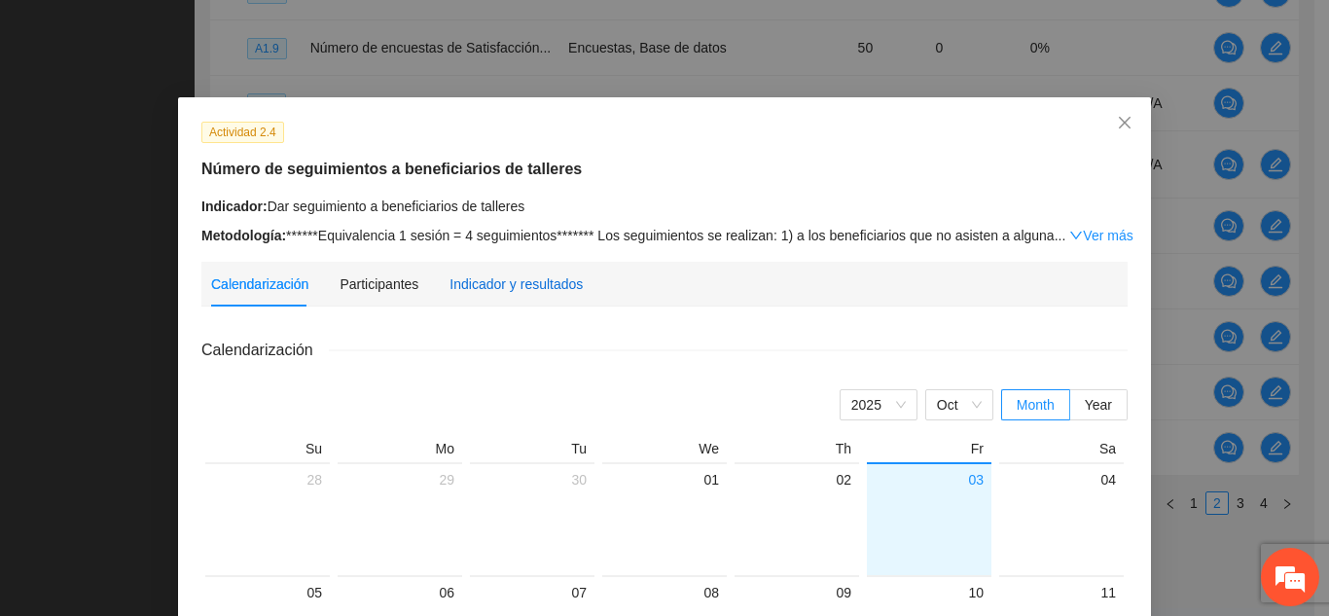
click at [519, 279] on div "Indicador y resultados" at bounding box center [515, 283] width 133 height 21
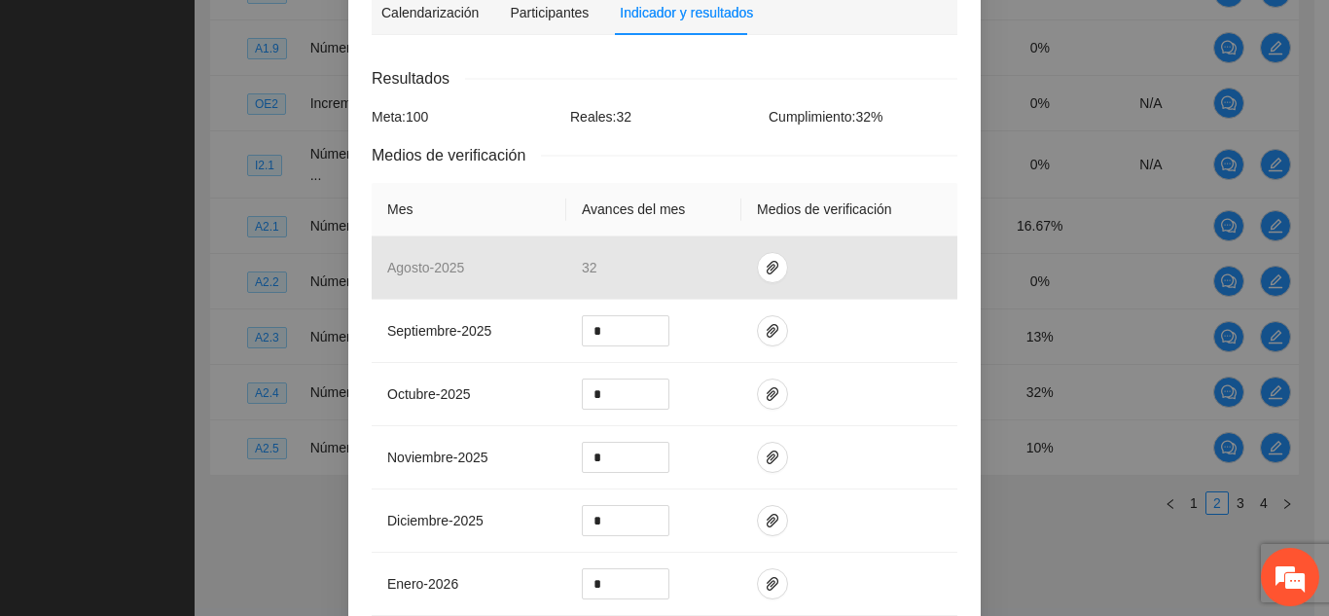
scroll to position [272, 0]
click at [604, 332] on input "*" at bounding box center [626, 329] width 86 height 29
type input "*"
click at [765, 325] on icon "paper-clip" at bounding box center [773, 330] width 16 height 16
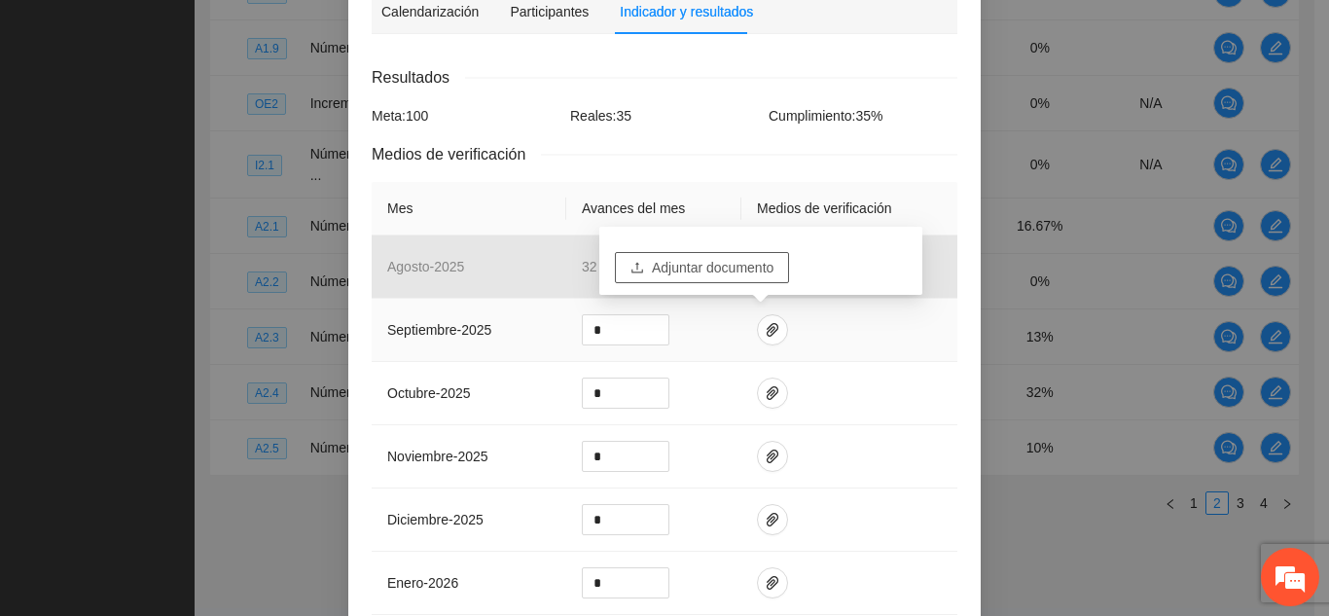
click at [741, 268] on span "Adjuntar documento" at bounding box center [713, 267] width 122 height 21
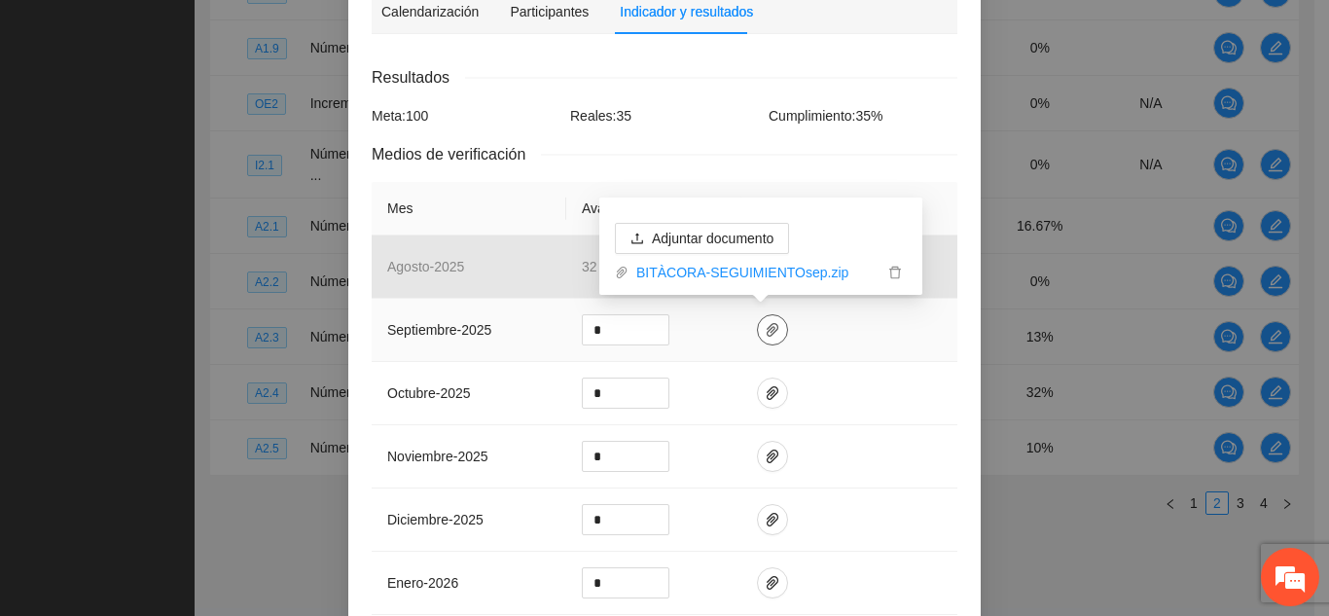
click at [762, 319] on button "button" at bounding box center [772, 329] width 31 height 31
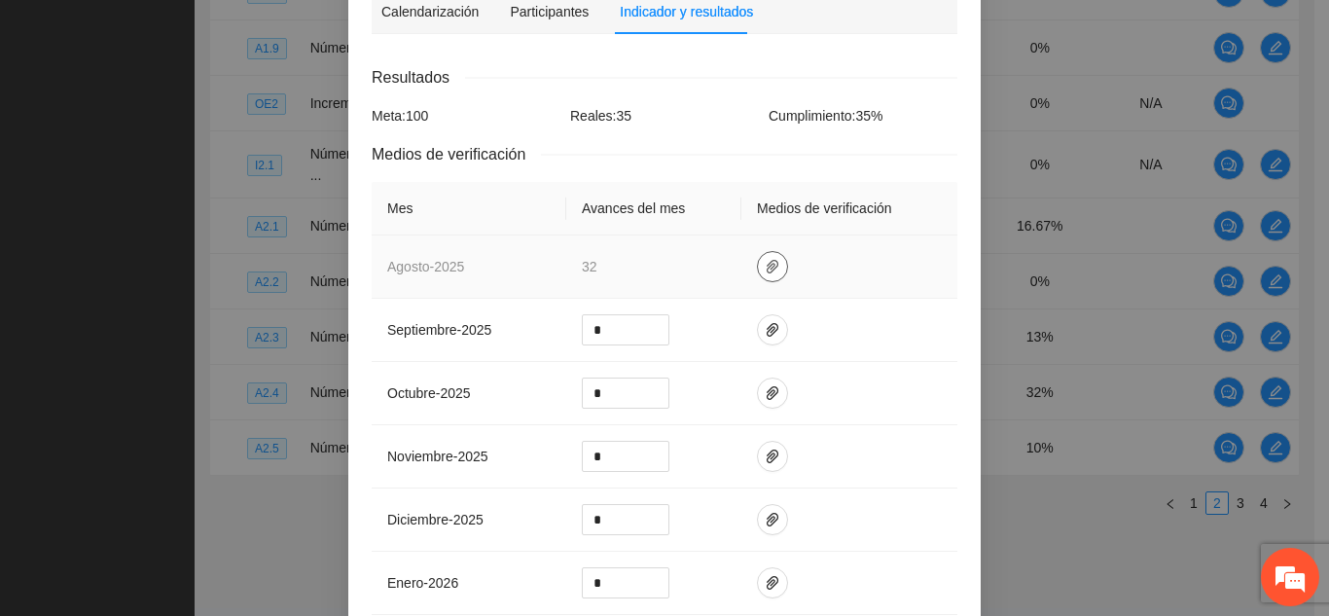
click at [765, 267] on icon "paper-clip" at bounding box center [773, 267] width 16 height 16
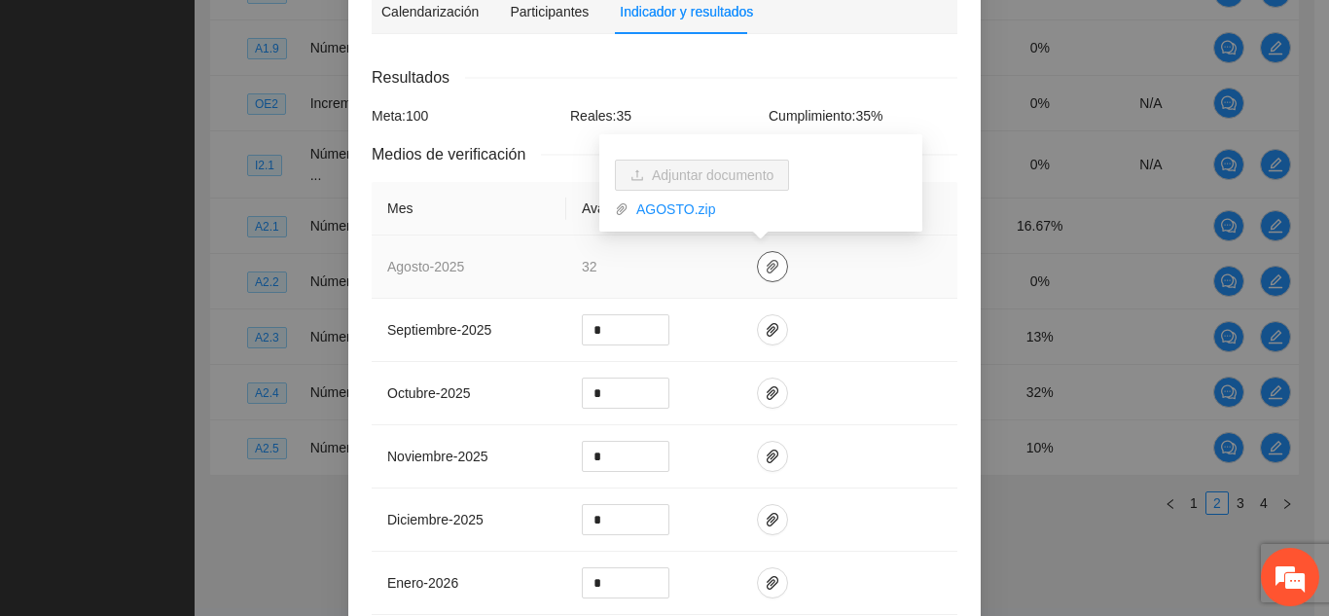
click at [765, 267] on icon "paper-clip" at bounding box center [773, 267] width 16 height 16
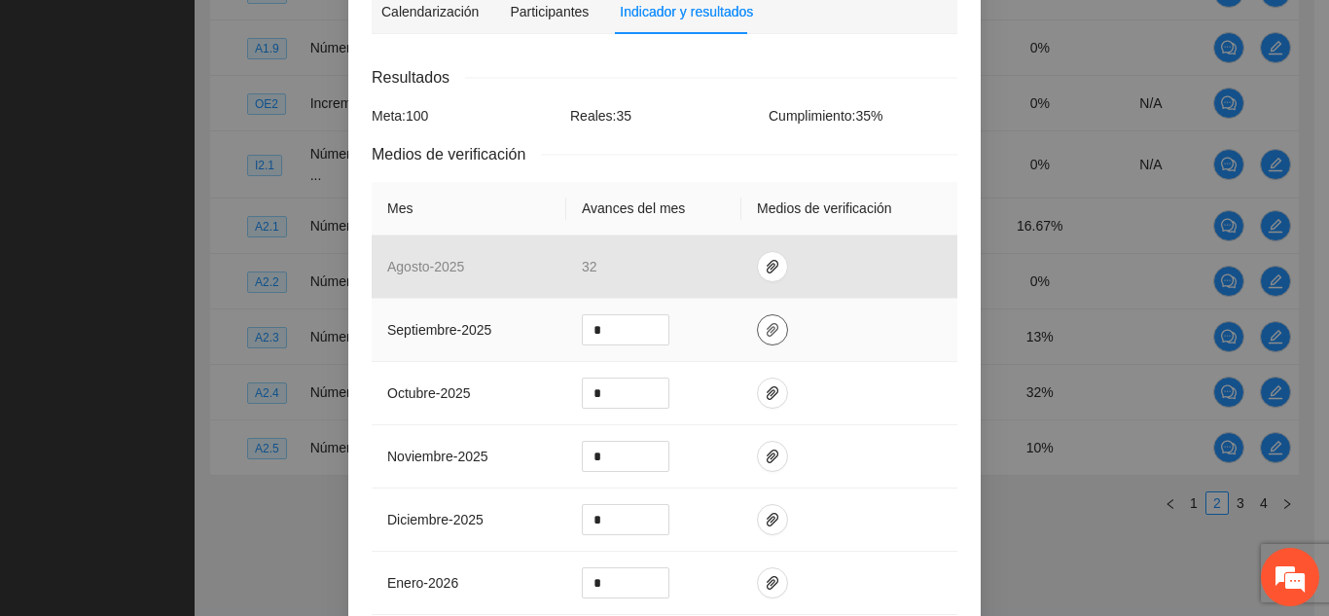
click at [767, 332] on icon "paper-clip" at bounding box center [773, 330] width 12 height 14
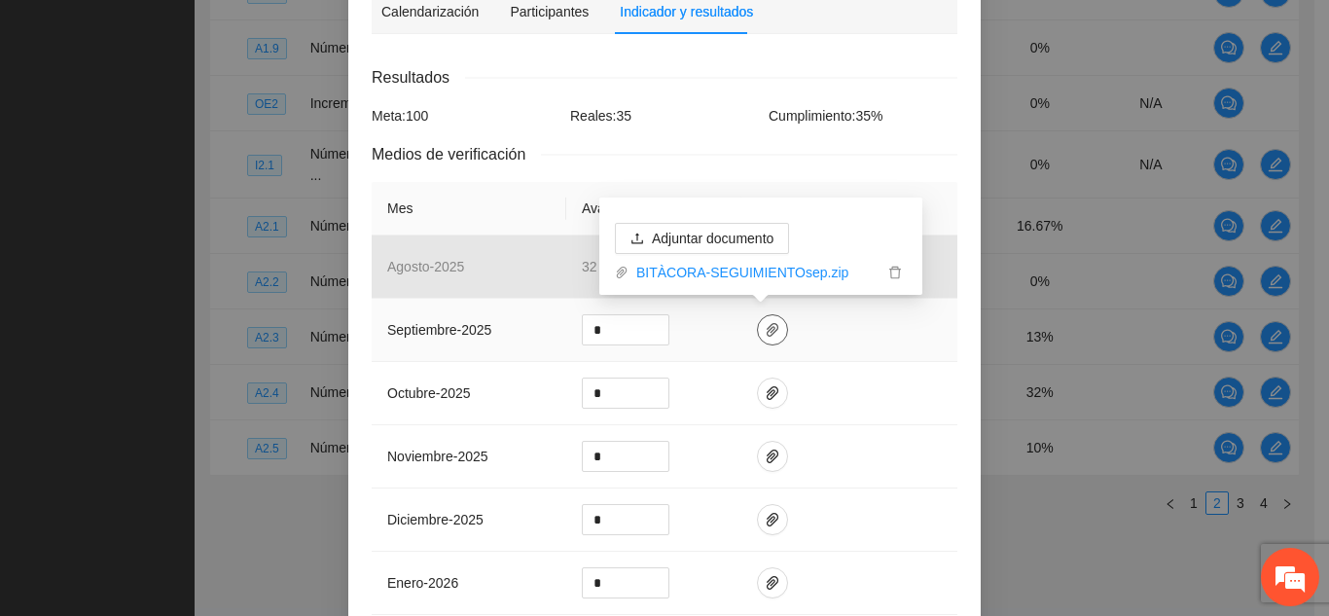
click at [767, 332] on icon "paper-clip" at bounding box center [773, 330] width 12 height 14
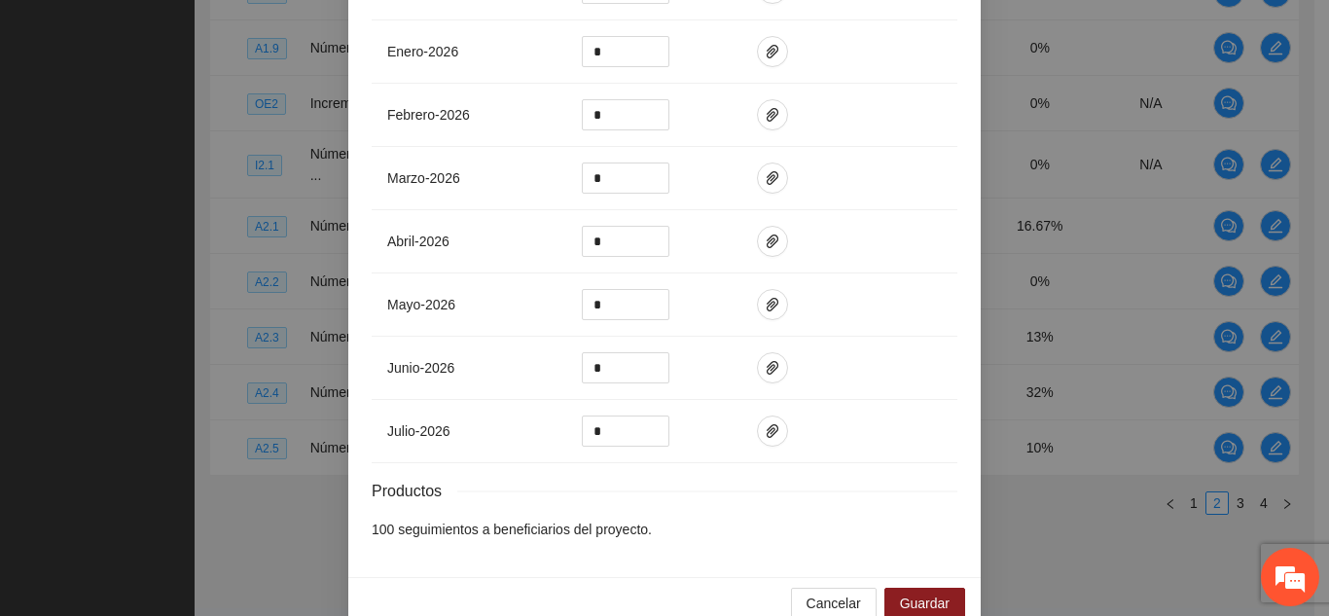
scroll to position [839, 0]
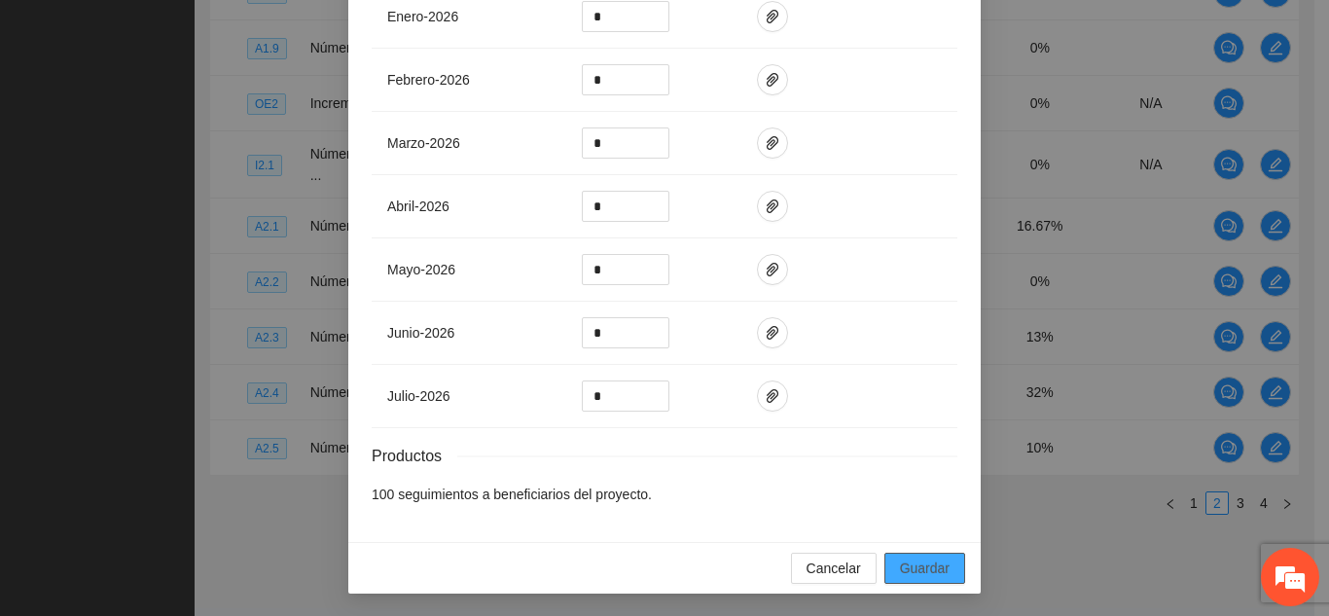
click at [927, 560] on span "Guardar" at bounding box center [925, 567] width 50 height 21
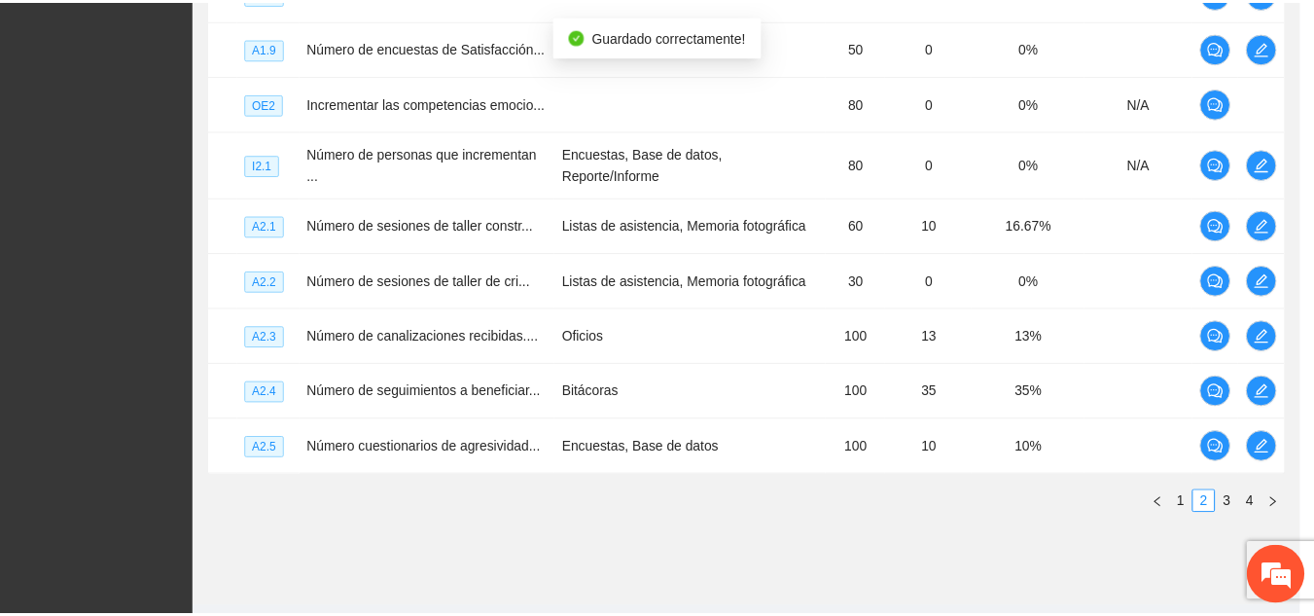
scroll to position [741, 0]
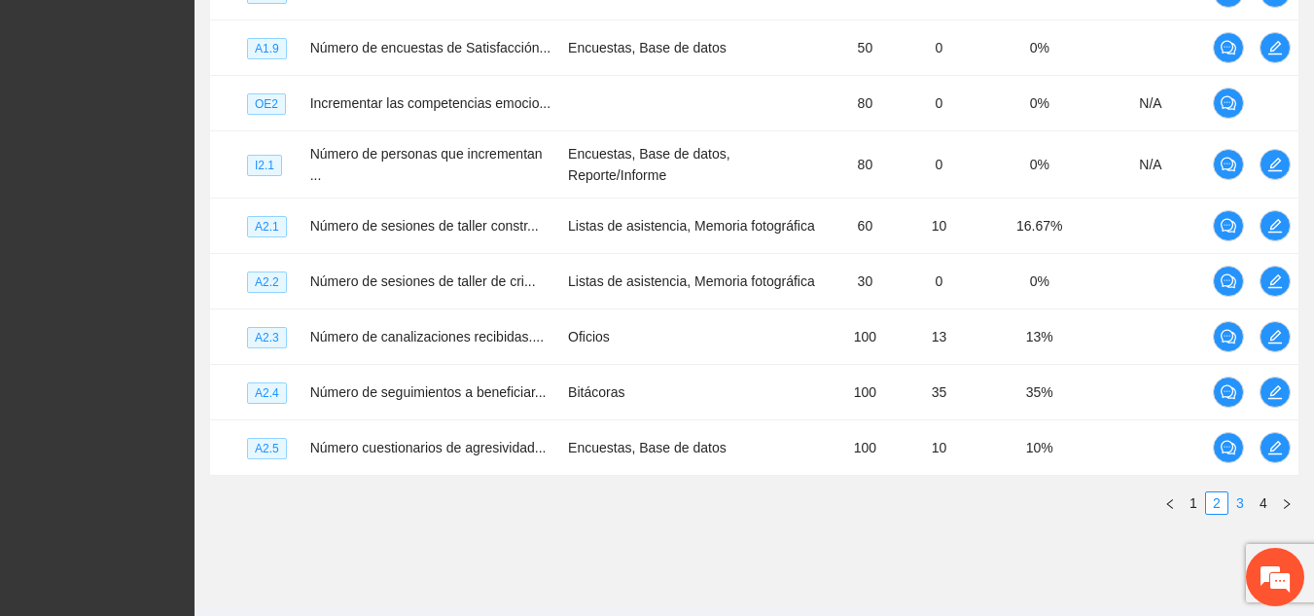
click at [1241, 505] on link "3" at bounding box center [1240, 502] width 21 height 21
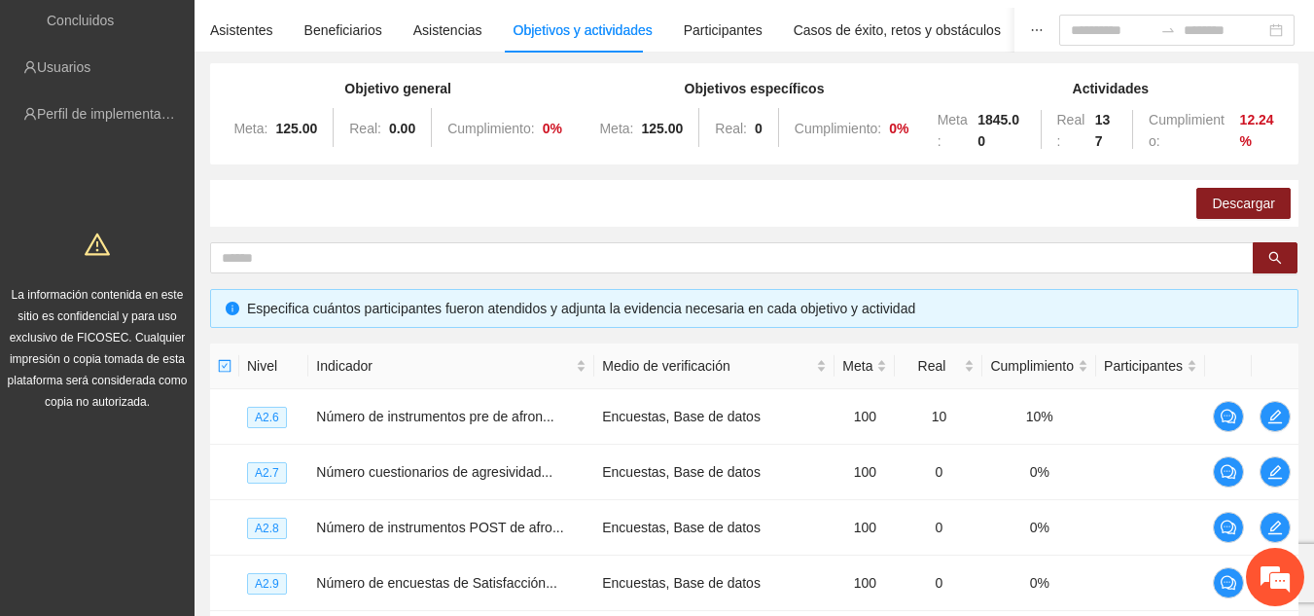
scroll to position [53, 0]
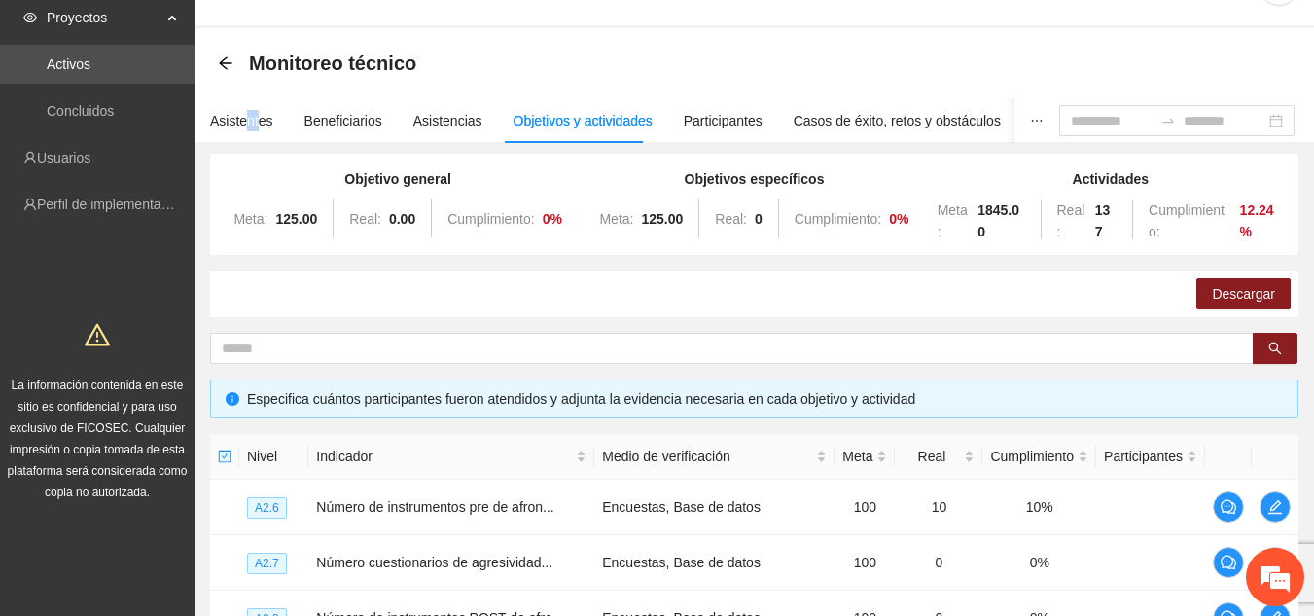
drag, startPoint x: 256, startPoint y: 132, endPoint x: 243, endPoint y: 123, distance: 16.0
click at [243, 123] on div "Asistentes" at bounding box center [241, 120] width 63 height 45
